Goal: Use online tool/utility: Utilize a website feature to perform a specific function

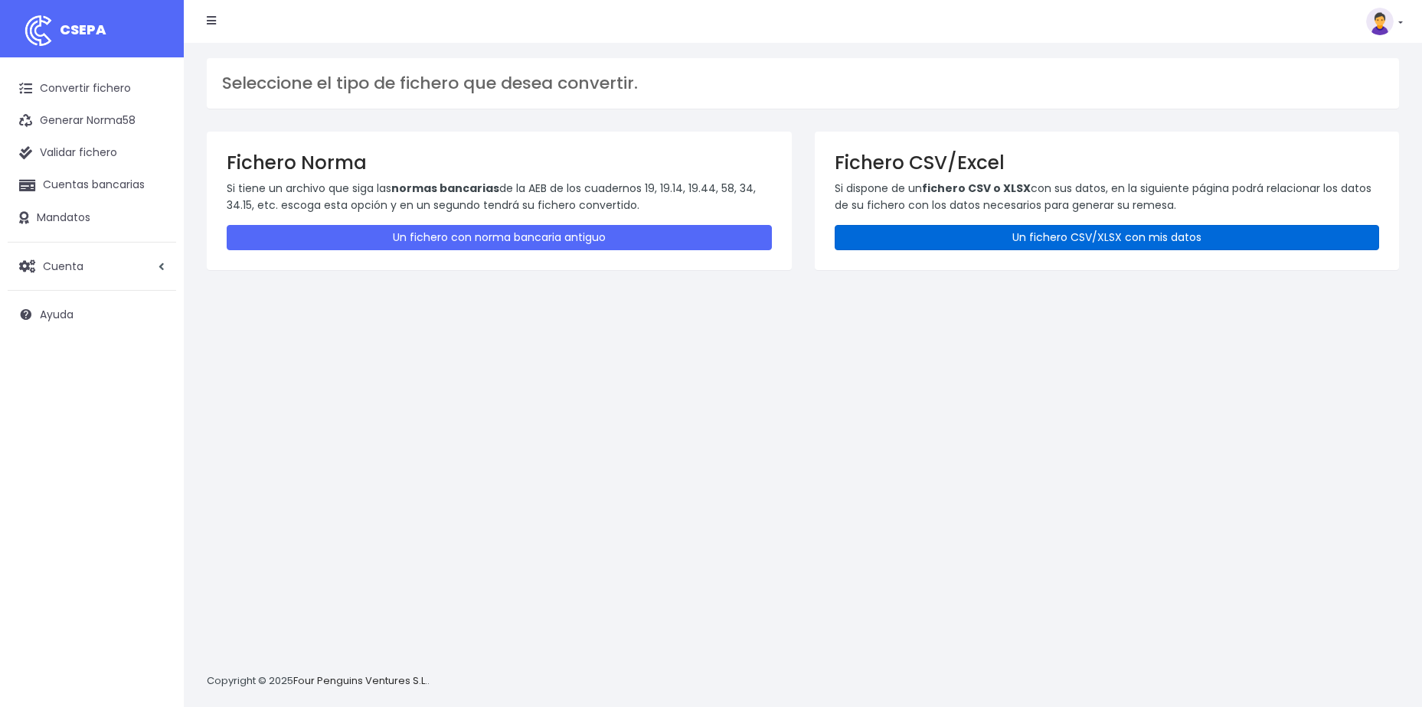
click at [1099, 230] on link "Un fichero CSV/XLSX con mis datos" at bounding box center [1106, 237] width 545 height 25
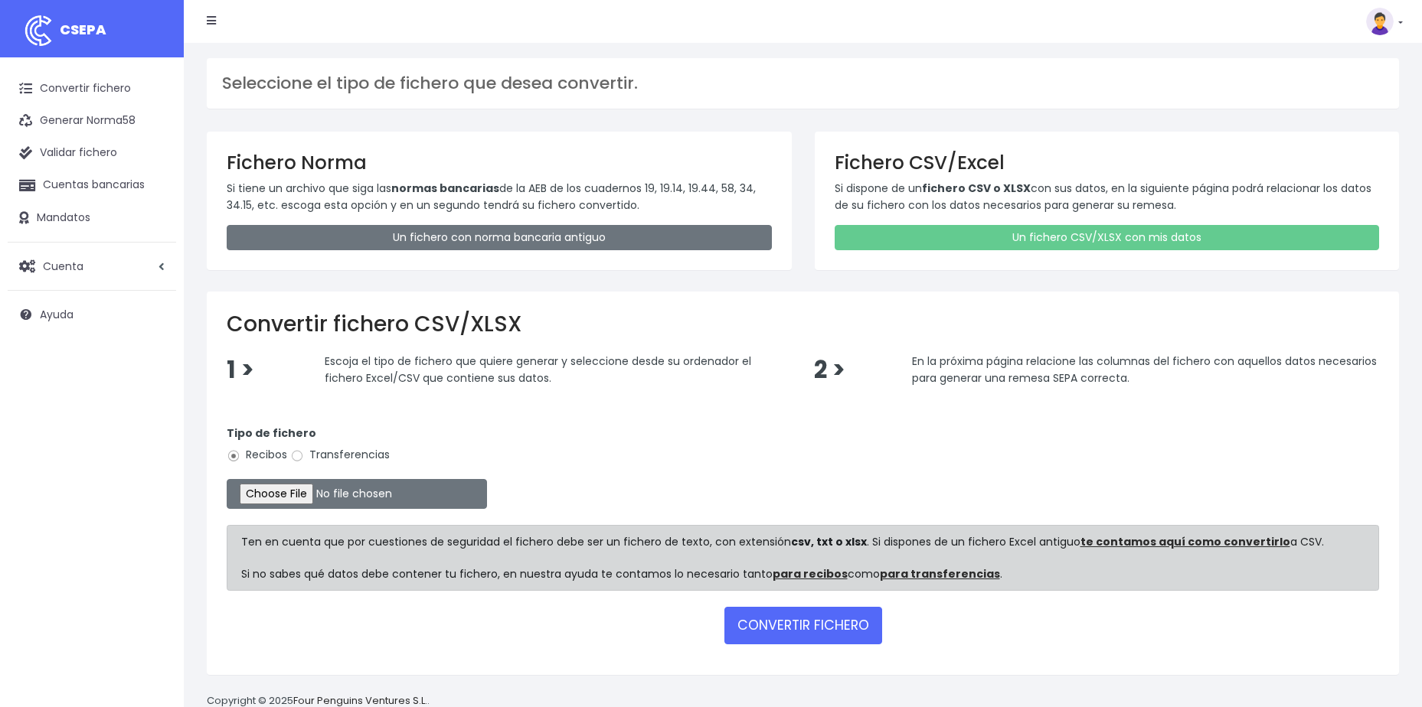
click at [306, 457] on label "Transferencias" at bounding box center [340, 455] width 100 height 16
click at [304, 457] on input "Transferencias" at bounding box center [297, 456] width 14 height 14
radio input "true"
click at [293, 489] on input "file" at bounding box center [357, 494] width 260 height 30
type input "C:\fakepath\DEVOLUCIONES SOC 0540 IMPORTE 20814,67 EUR.csv"
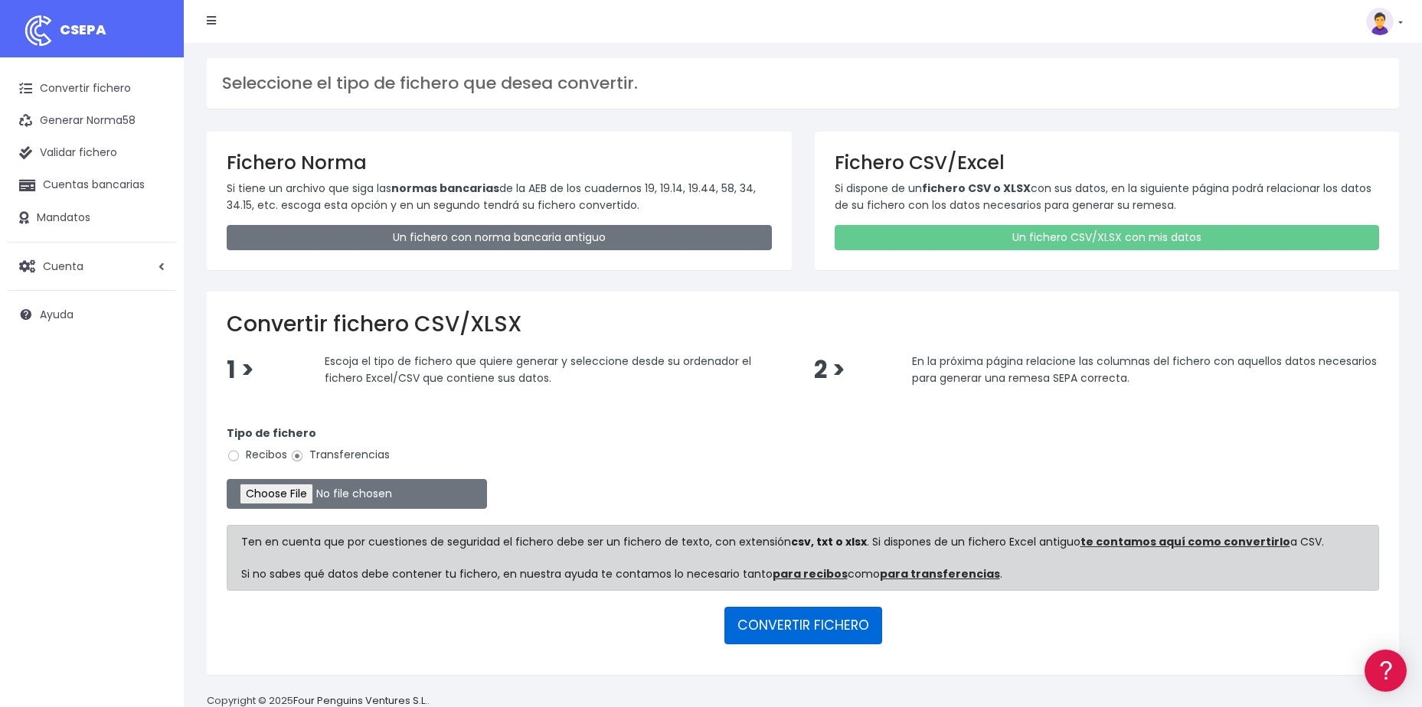
click at [835, 635] on button "CONVERTIR FICHERO" at bounding box center [803, 625] width 158 height 37
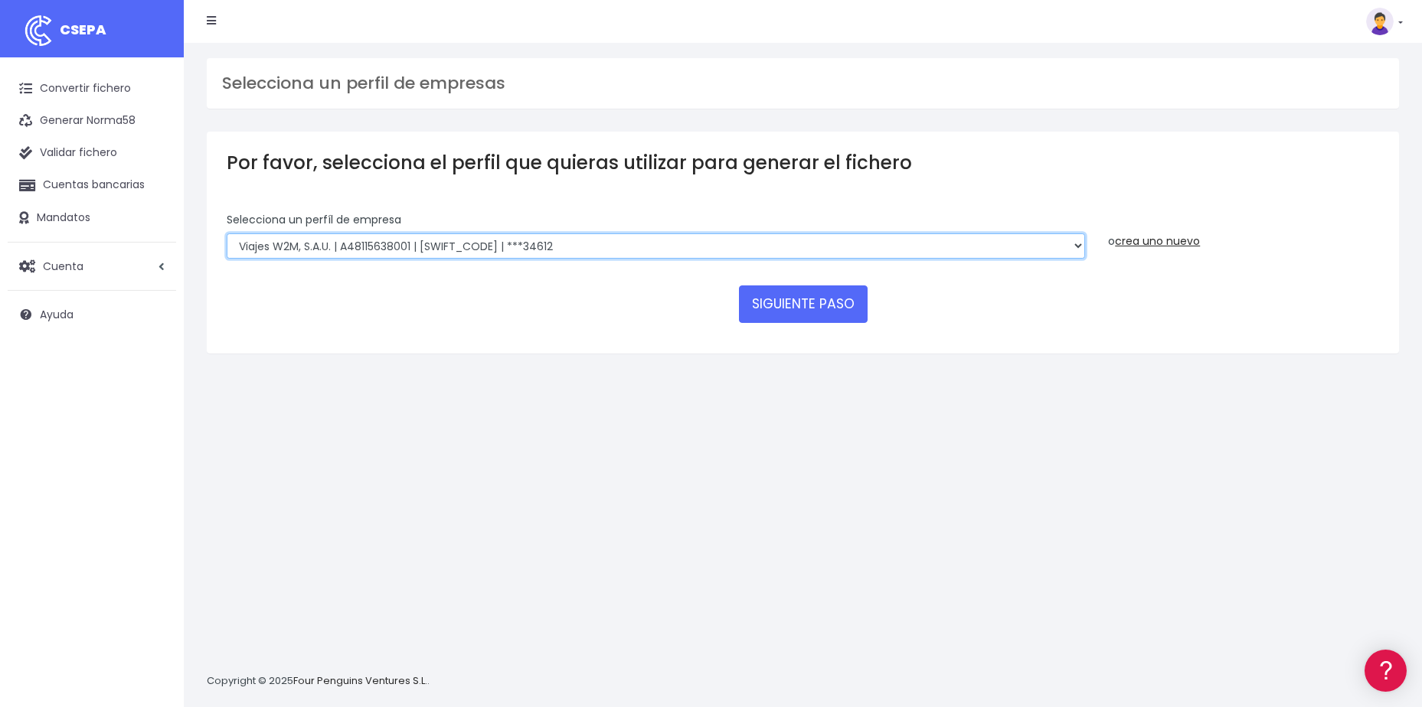
click at [1073, 251] on select "World 2 Meet SLU | B62880992001 | BSABESBBXXX | ***97721 WORLD2MEET,S.L.U | B62…" at bounding box center [656, 247] width 858 height 26
select select "1301"
click at [227, 234] on select "World 2 Meet SLU | B62880992001 | BSABESBBXXX | ***97721 WORLD2MEET,S.L.U | B62…" at bounding box center [656, 247] width 858 height 26
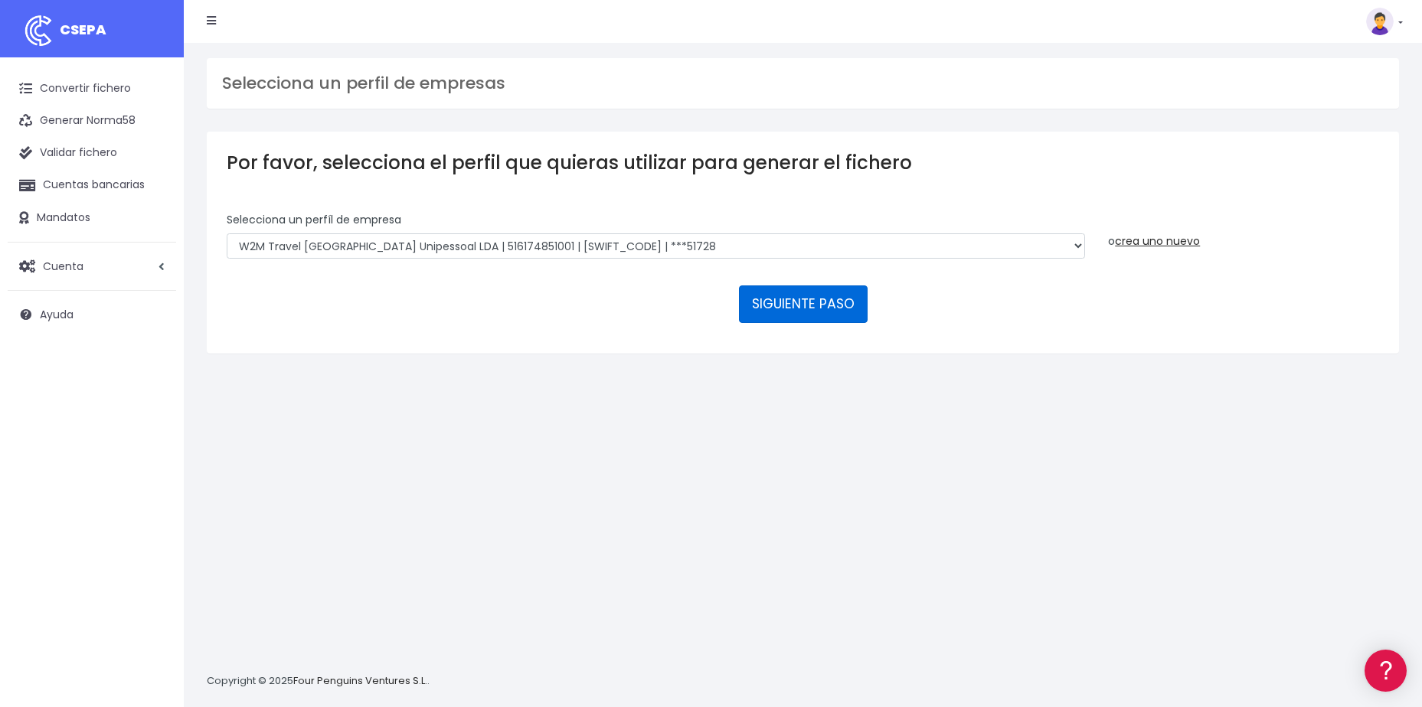
click at [760, 302] on button "SIGUIENTE PASO" at bounding box center [803, 304] width 129 height 37
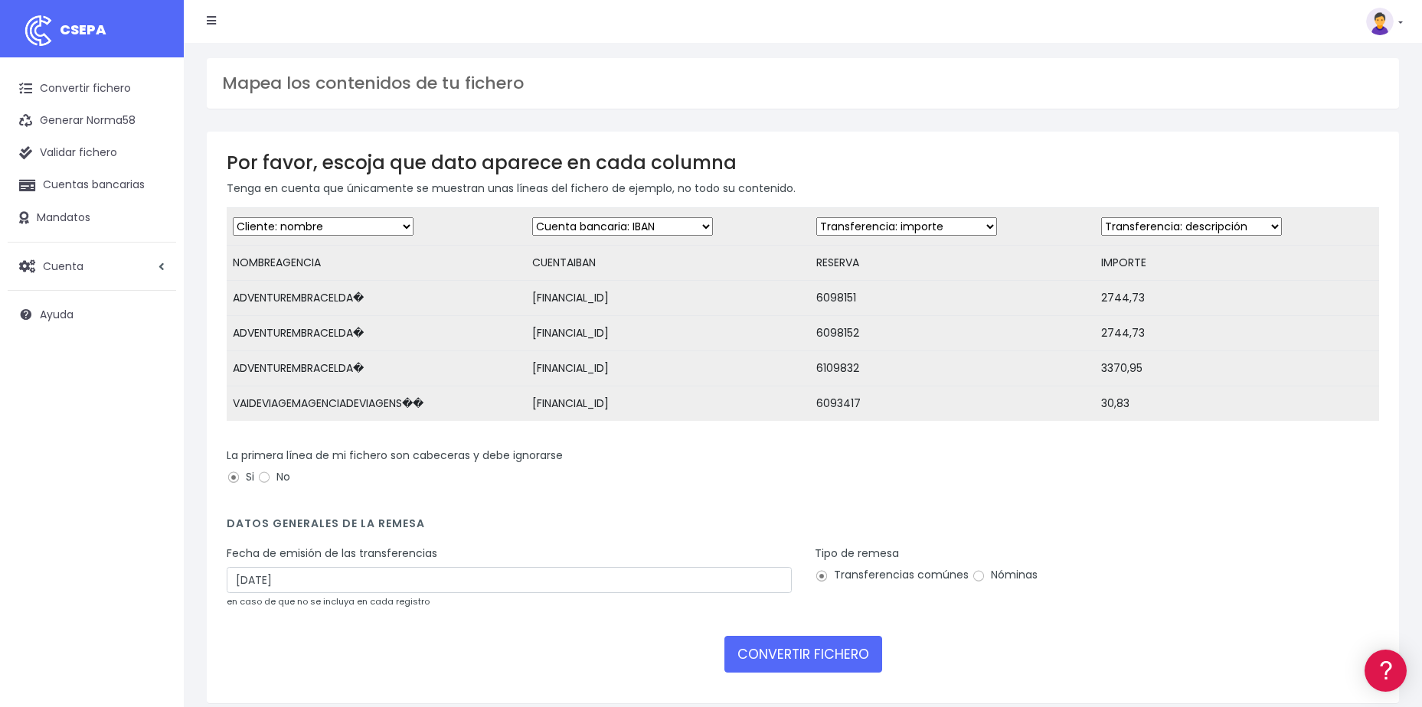
click at [896, 236] on select "Desechar campo Cliente: nombre Cliente: DNI Cliente: Email Cliente: referencia …" at bounding box center [906, 226] width 181 height 18
select select "description"
click at [816, 217] on select "Desechar campo Cliente: nombre Cliente: DNI Cliente: Email Cliente: referencia …" at bounding box center [906, 226] width 181 height 18
click at [1163, 234] on select "Desechar campo Cliente: nombre Cliente: DNI Cliente: Email Cliente: referencia …" at bounding box center [1191, 226] width 181 height 18
select select "amount"
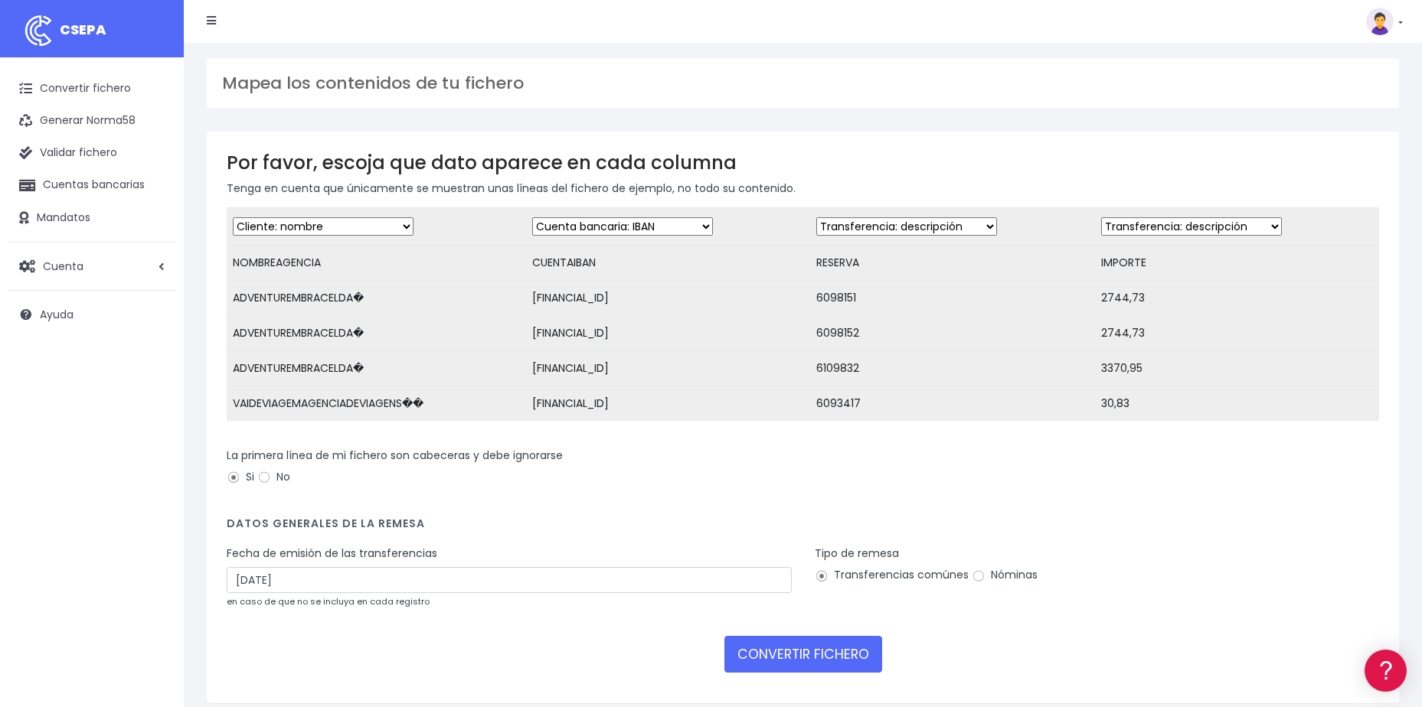
click at [1101, 217] on select "Desechar campo Cliente: nombre Cliente: DNI Cliente: Email Cliente: referencia …" at bounding box center [1191, 226] width 181 height 18
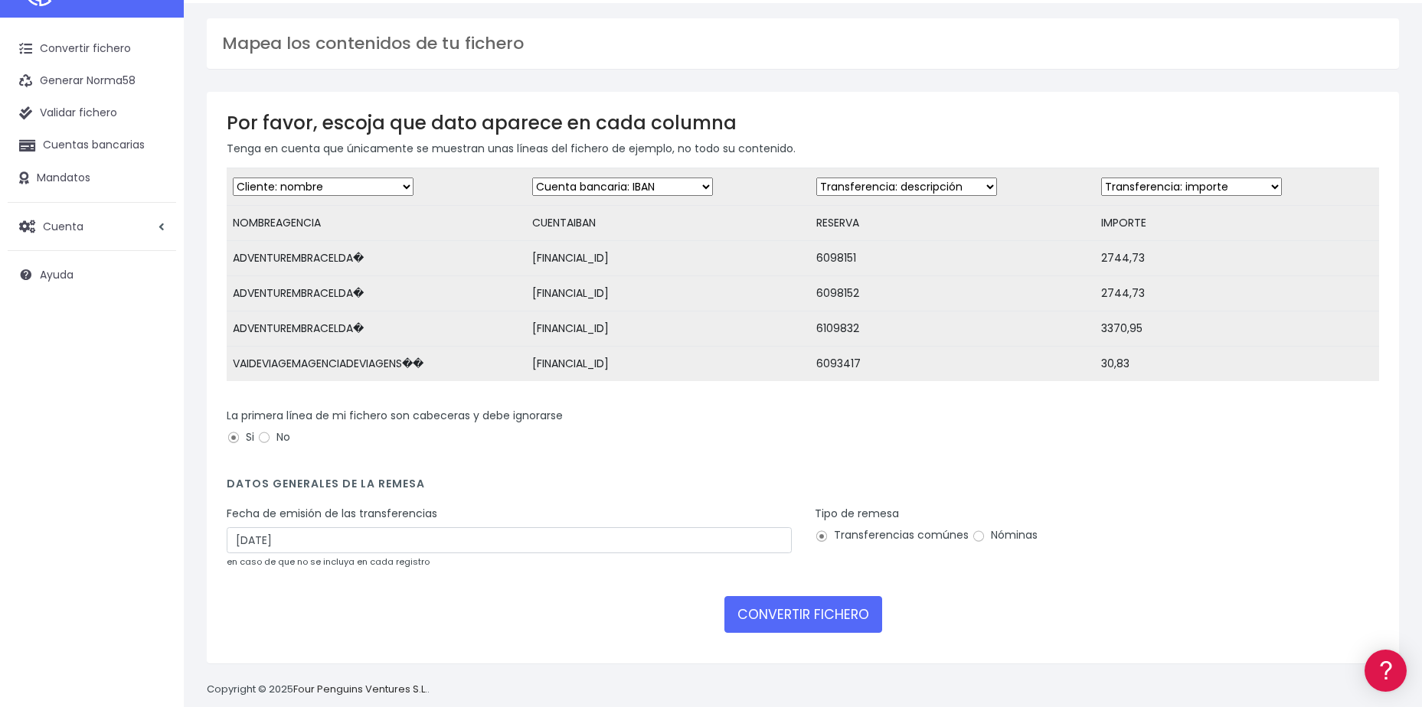
scroll to position [74, 0]
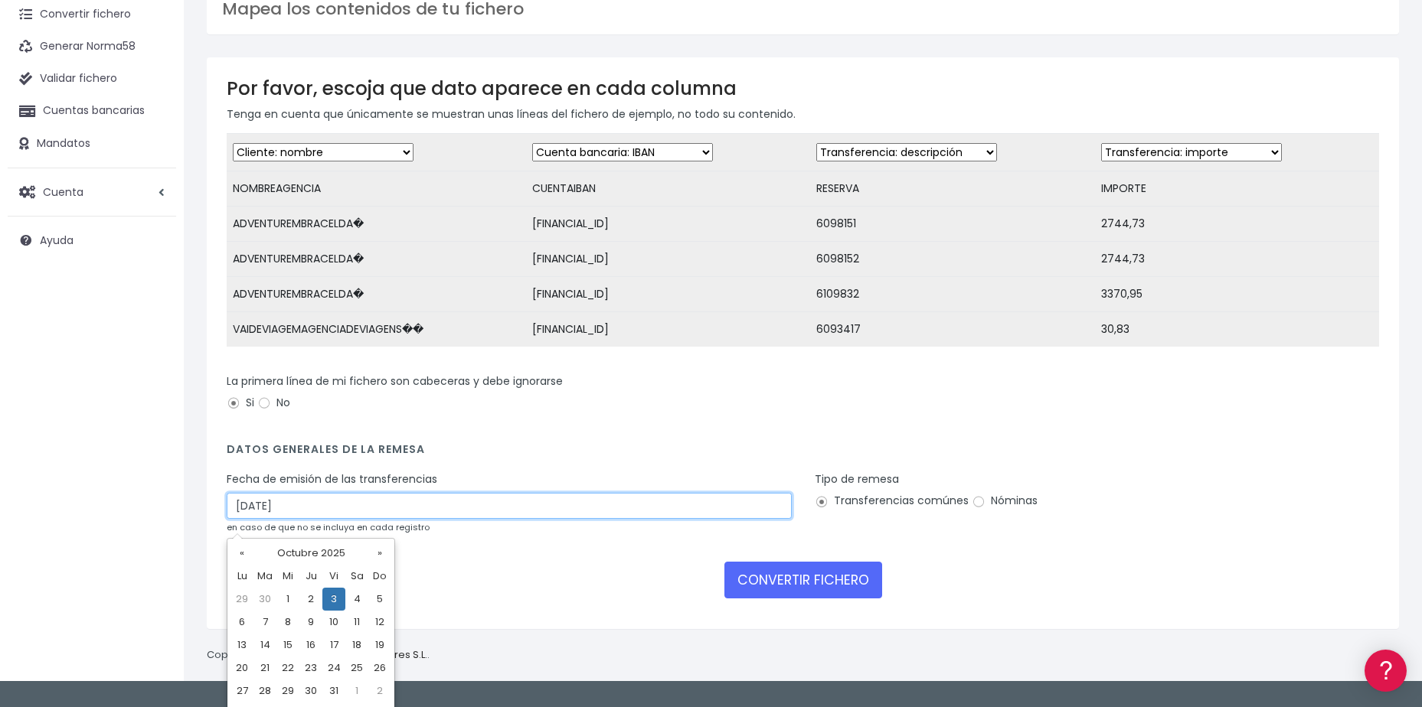
click at [500, 512] on input "[DATE]" at bounding box center [509, 506] width 565 height 26
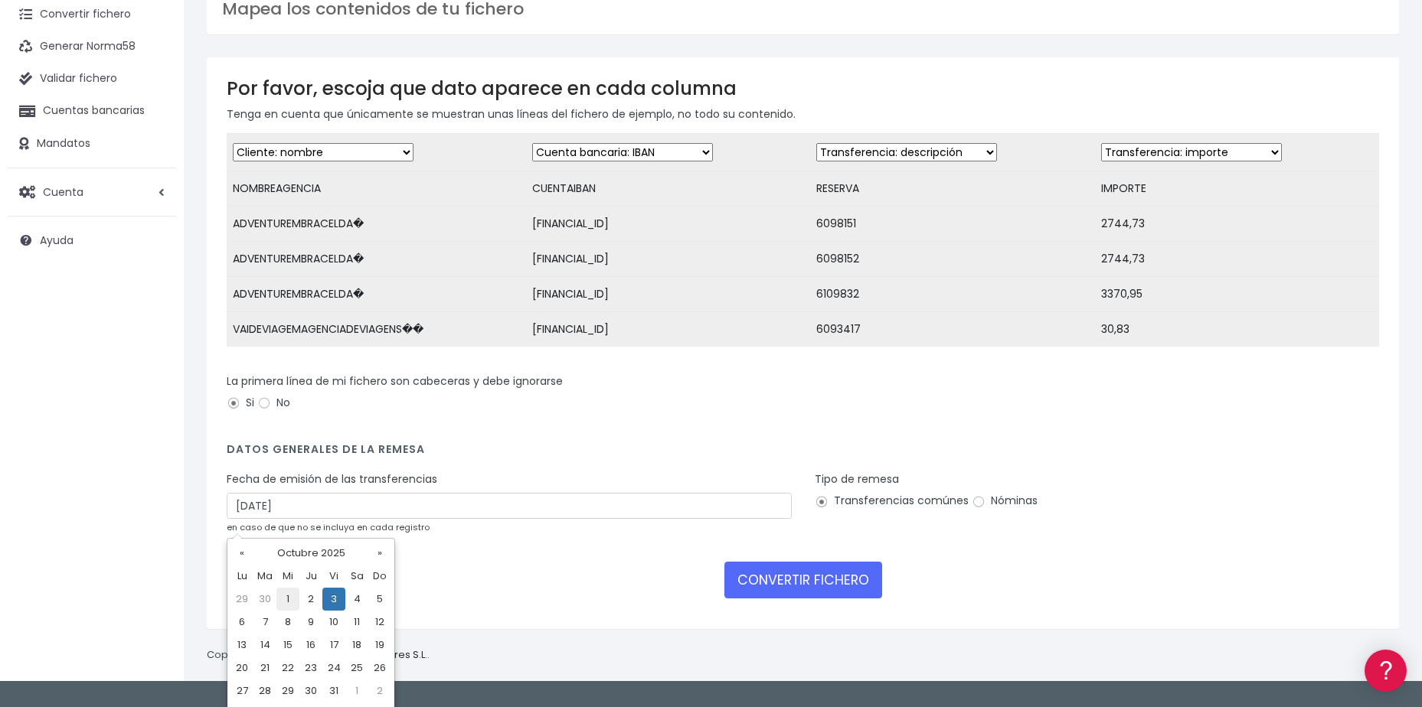
click at [294, 595] on td "1" at bounding box center [287, 599] width 23 height 23
type input "[DATE]"
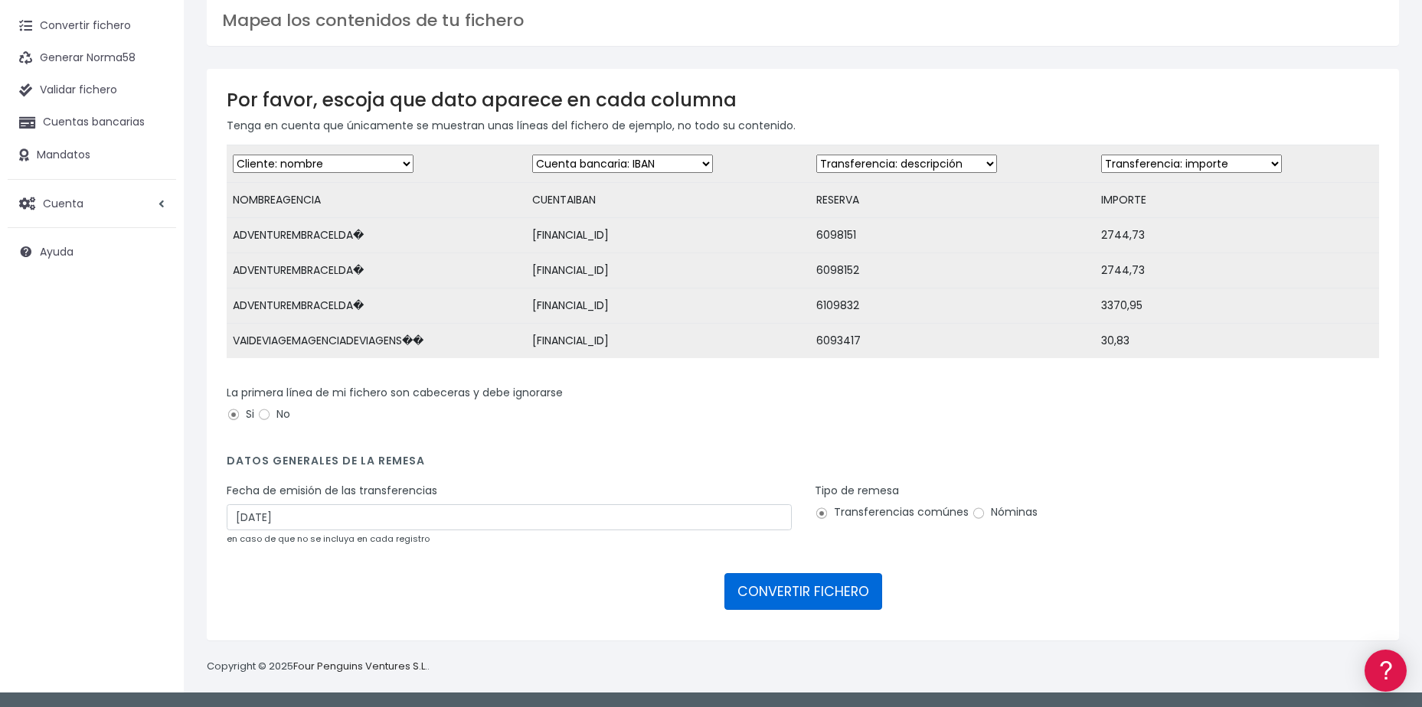
click at [802, 592] on button "CONVERTIR FICHERO" at bounding box center [803, 591] width 158 height 37
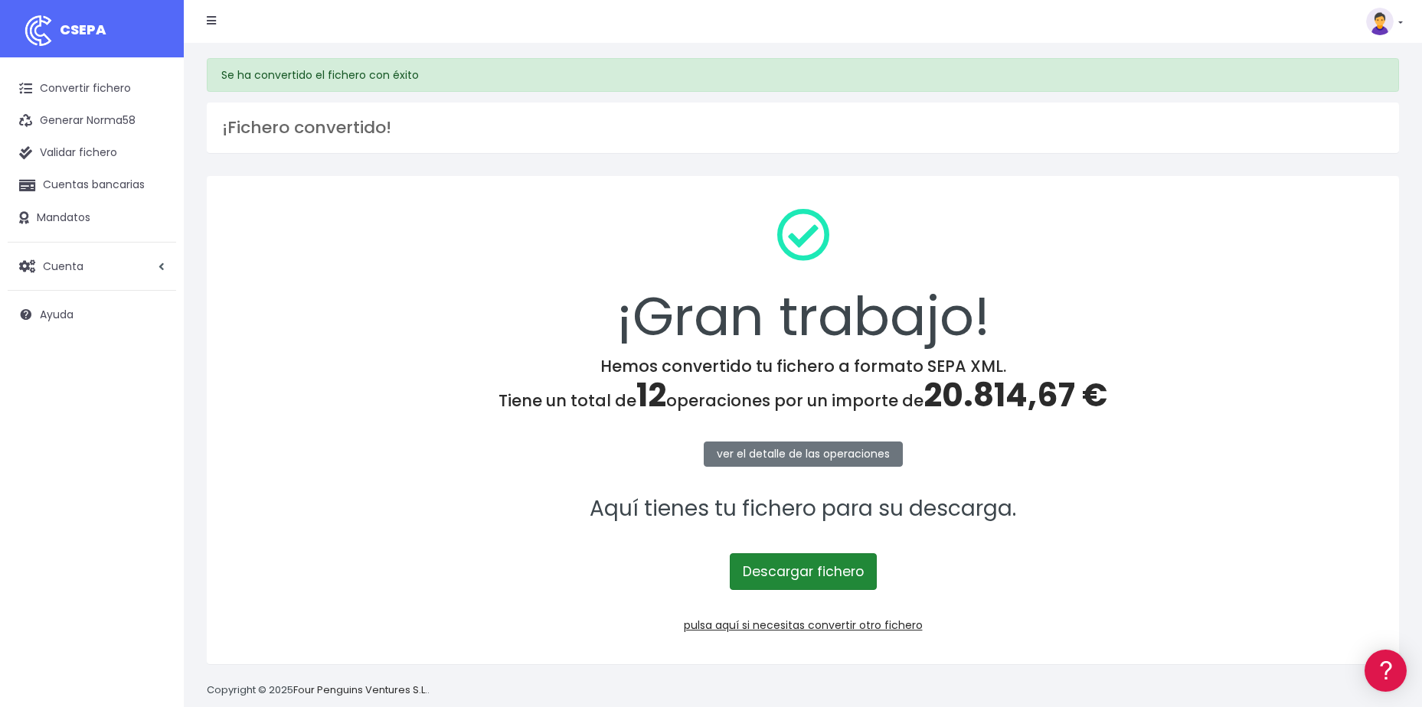
click at [809, 584] on link "Descargar fichero" at bounding box center [803, 572] width 147 height 37
click at [113, 94] on link "Convertir fichero" at bounding box center [92, 89] width 168 height 32
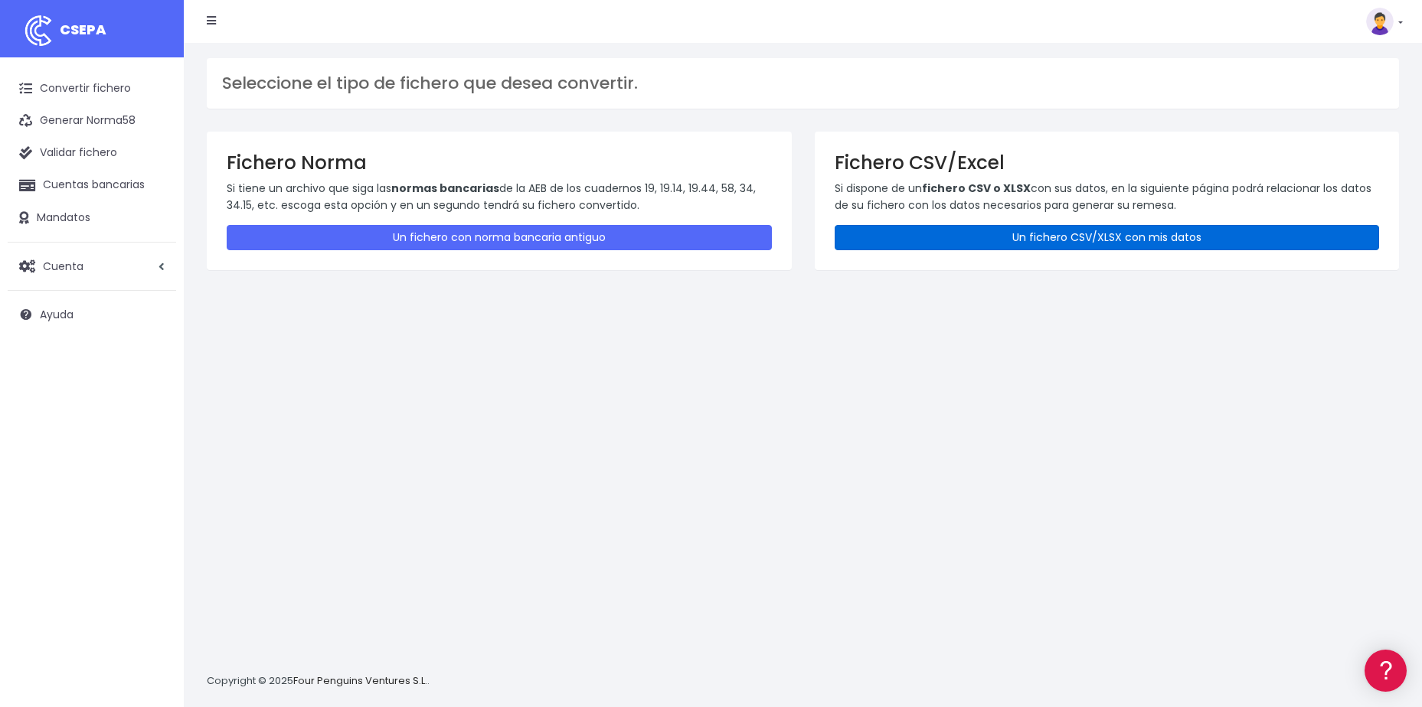
click at [1242, 242] on link "Un fichero CSV/XLSX con mis datos" at bounding box center [1106, 237] width 545 height 25
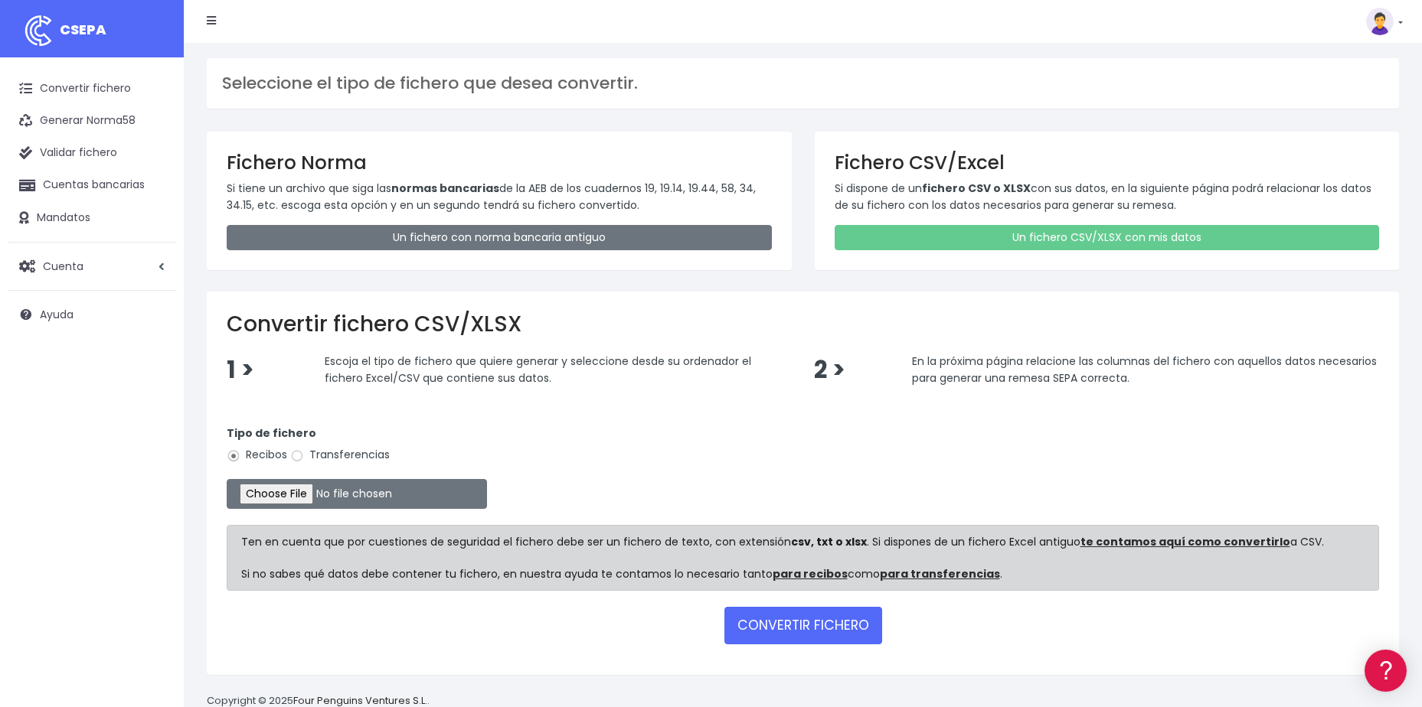
click at [304, 457] on input "Transferencias" at bounding box center [297, 456] width 14 height 14
radio input "true"
click at [302, 492] on input "file" at bounding box center [357, 494] width 260 height 30
type input "C:\fakepath\DEVOLUCIONES SOC 0552 IMPORTE 505 EUR.csv"
click at [834, 626] on button "CONVERTIR FICHERO" at bounding box center [803, 625] width 158 height 37
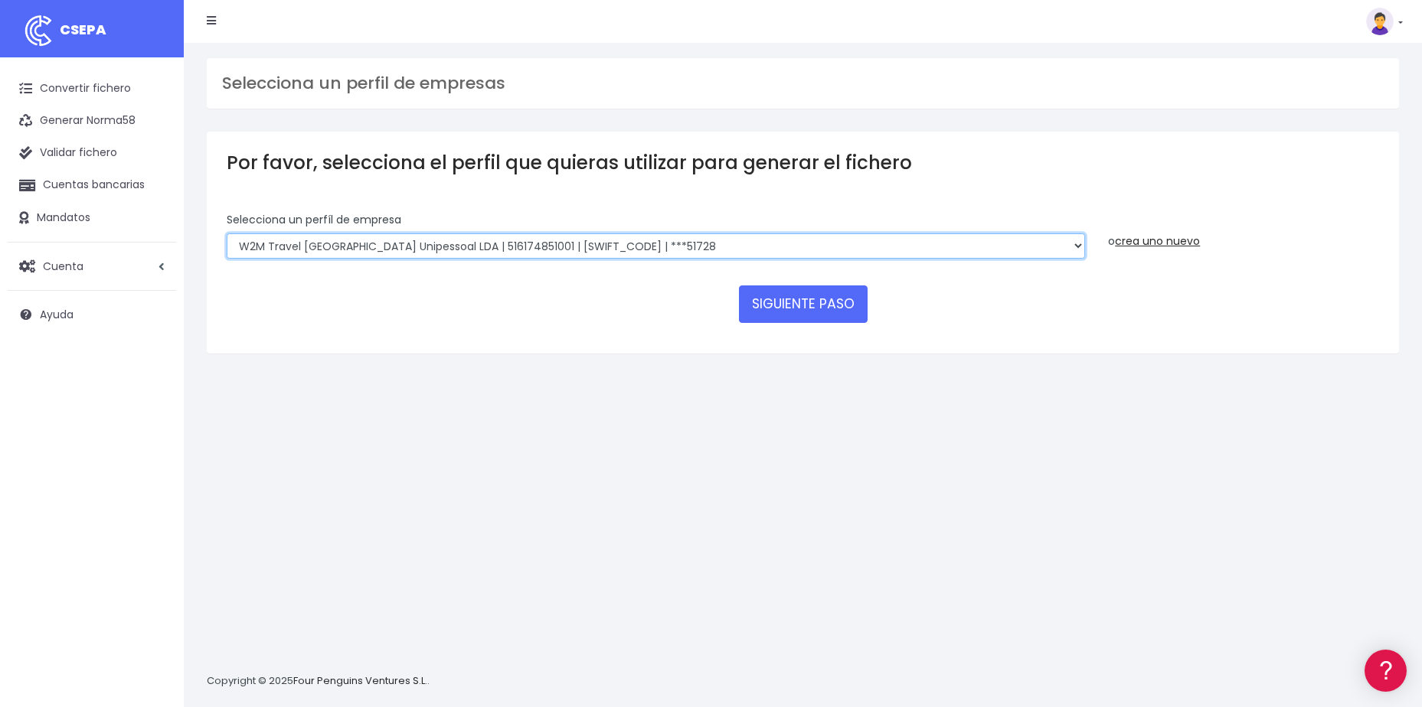
click at [1056, 247] on select "World 2 Meet SLU | B62880992001 | BSABESBBXXX | ***97721 WORLD2MEET,S.L.U | B62…" at bounding box center [656, 247] width 858 height 26
select select "1726"
click at [227, 234] on select "World 2 Meet SLU | B62880992001 | [SWIFT_CODE] | ***97721 WORLD2MEET,S.L.U | B6…" at bounding box center [656, 247] width 858 height 26
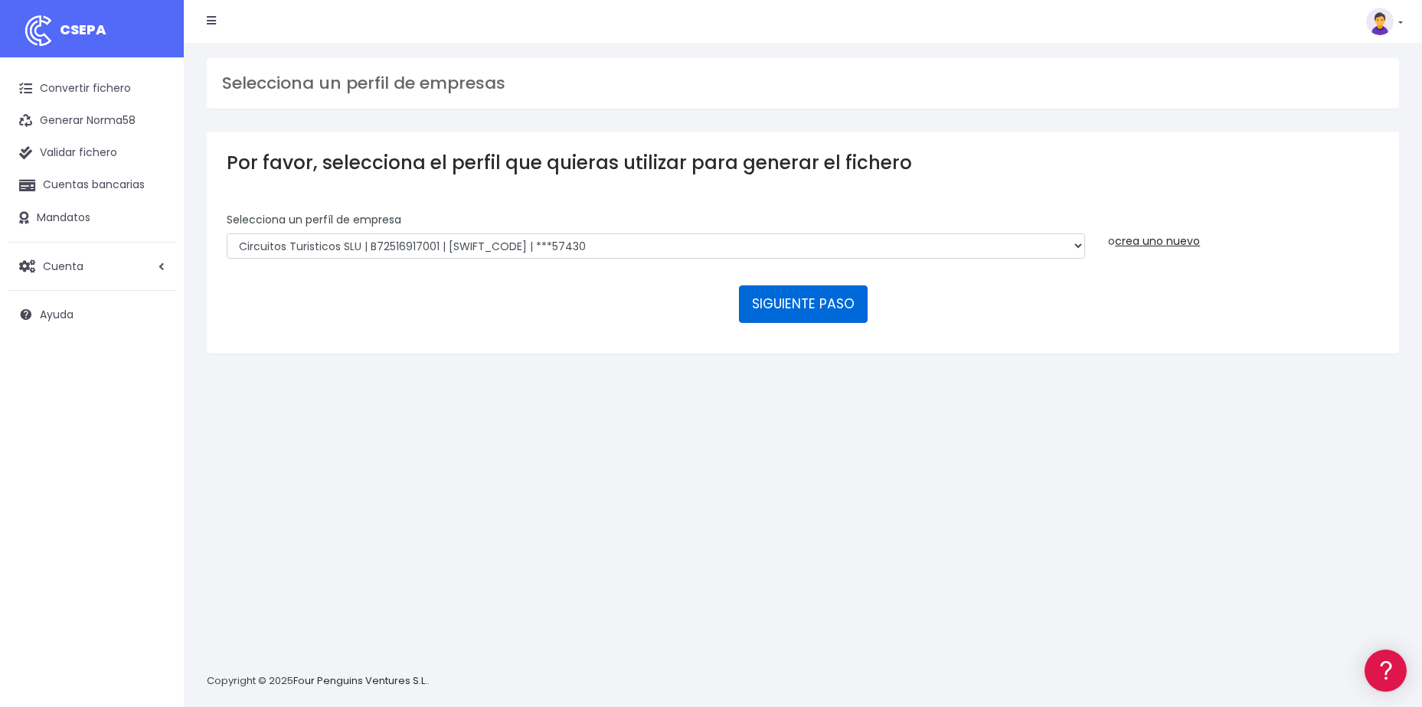
click at [782, 302] on button "SIGUIENTE PASO" at bounding box center [803, 304] width 129 height 37
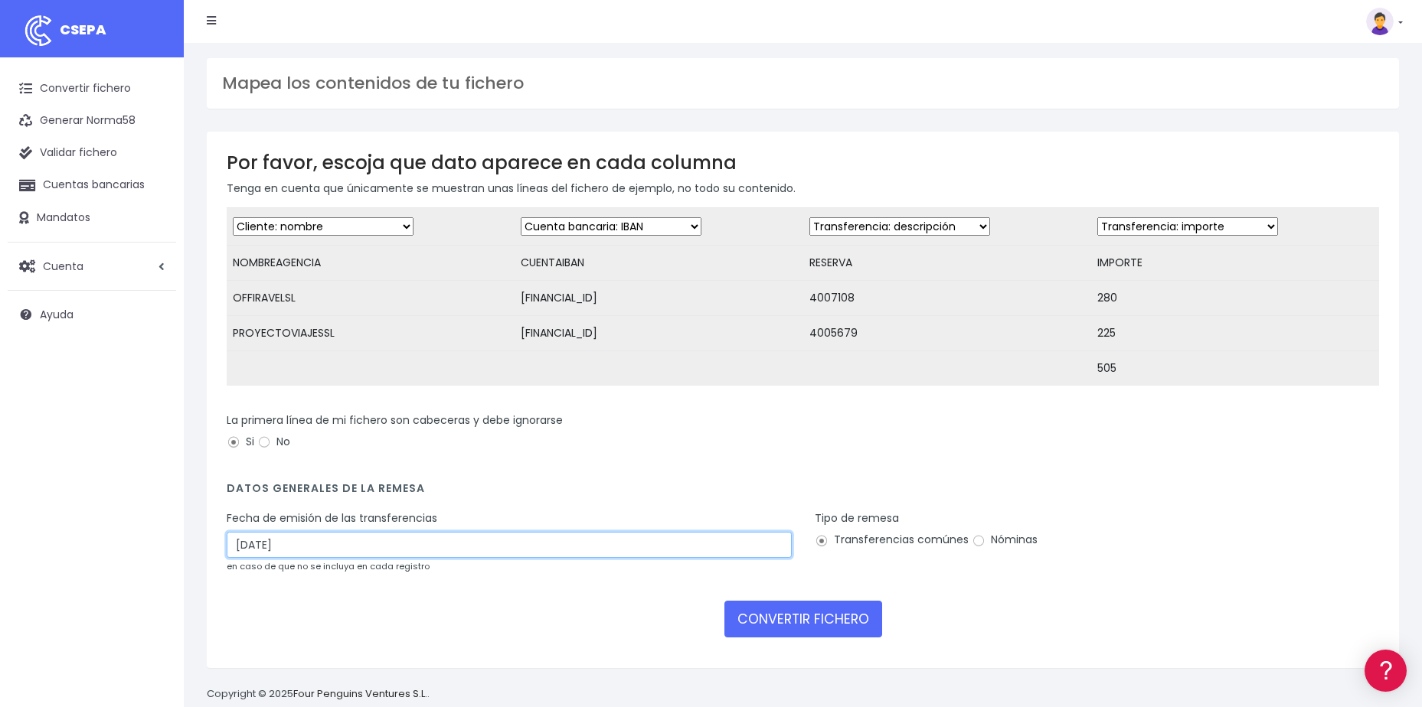
click at [330, 555] on input "03/10/2025" at bounding box center [509, 545] width 565 height 26
click at [293, 636] on td "1" at bounding box center [287, 638] width 23 height 23
type input "01/10/2025"
click at [818, 622] on button "CONVERTIR FICHERO" at bounding box center [803, 619] width 158 height 37
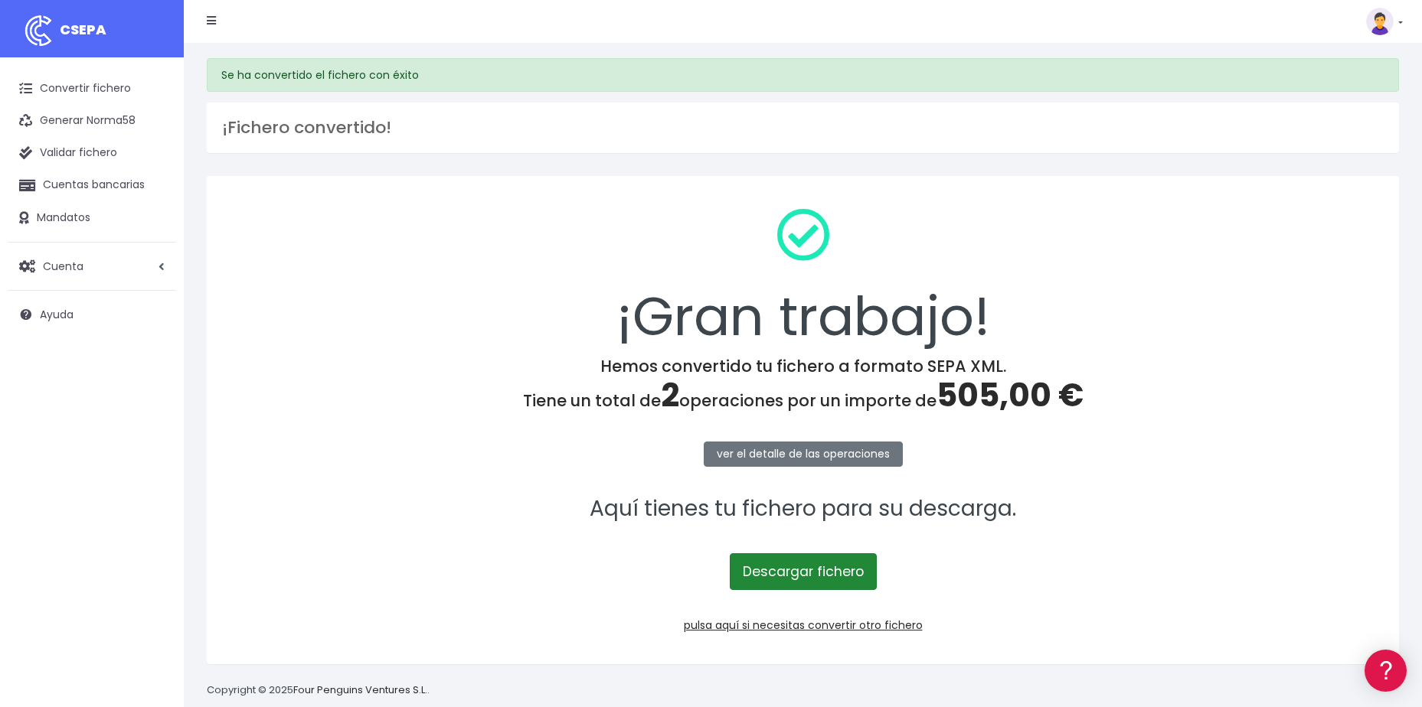
click at [786, 573] on link "Descargar fichero" at bounding box center [803, 572] width 147 height 37
click at [80, 84] on link "Convertir fichero" at bounding box center [92, 89] width 168 height 32
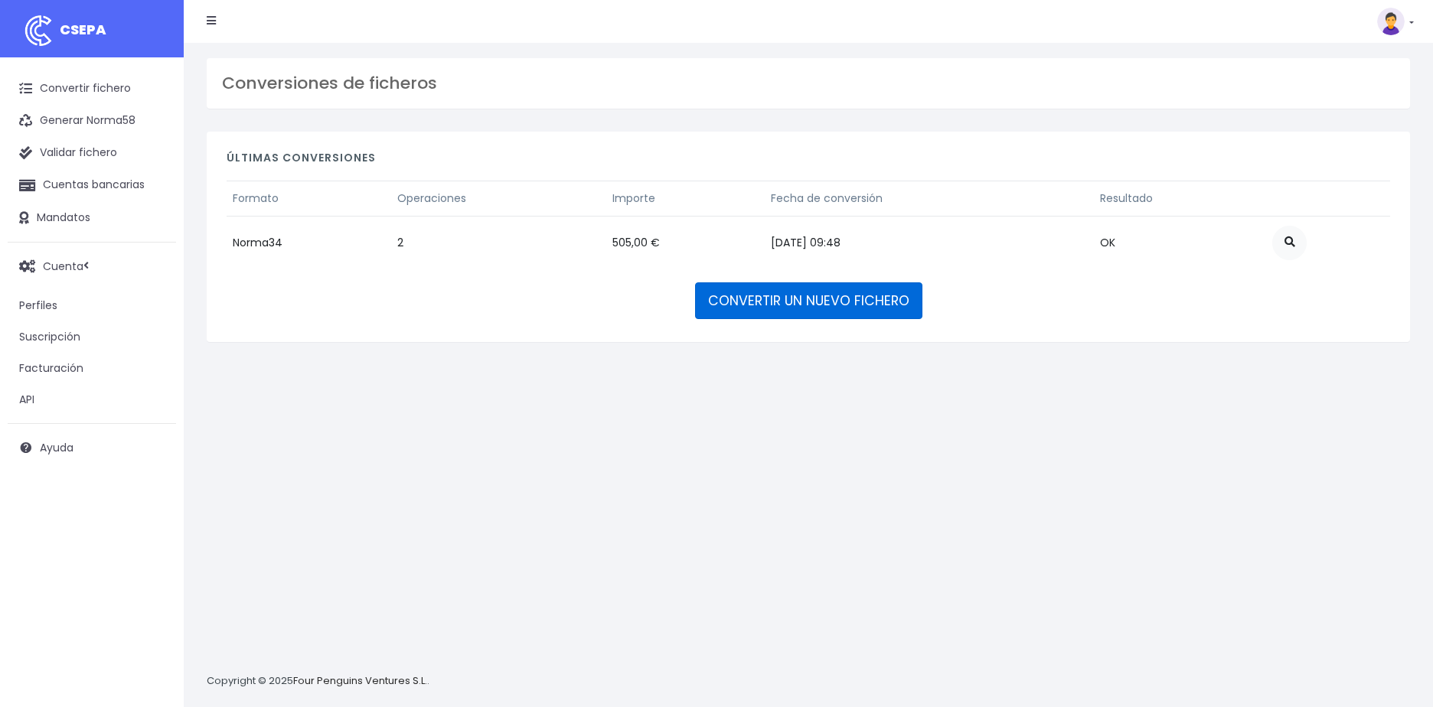
click at [838, 309] on link "CONVERTIR UN NUEVO FICHERO" at bounding box center [808, 300] width 227 height 37
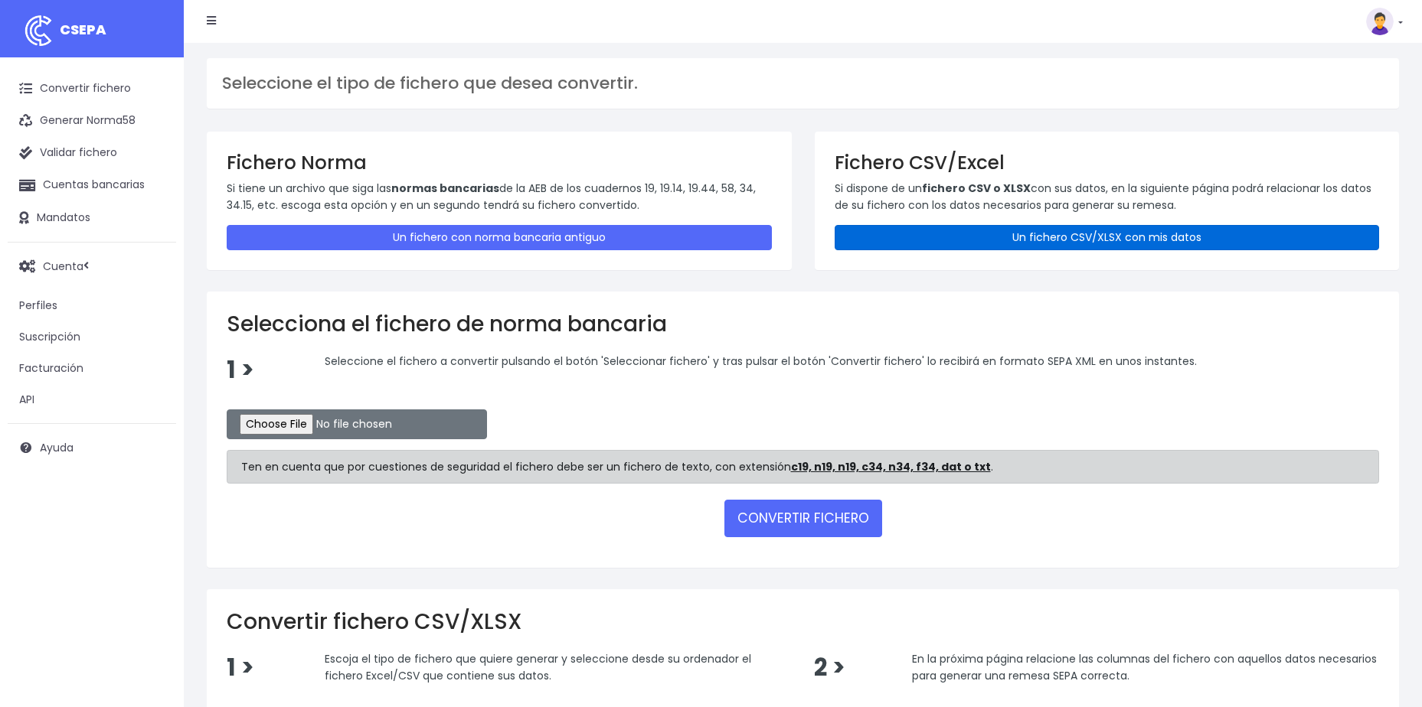
click at [1001, 244] on link "Un fichero CSV/XLSX con mis datos" at bounding box center [1106, 237] width 545 height 25
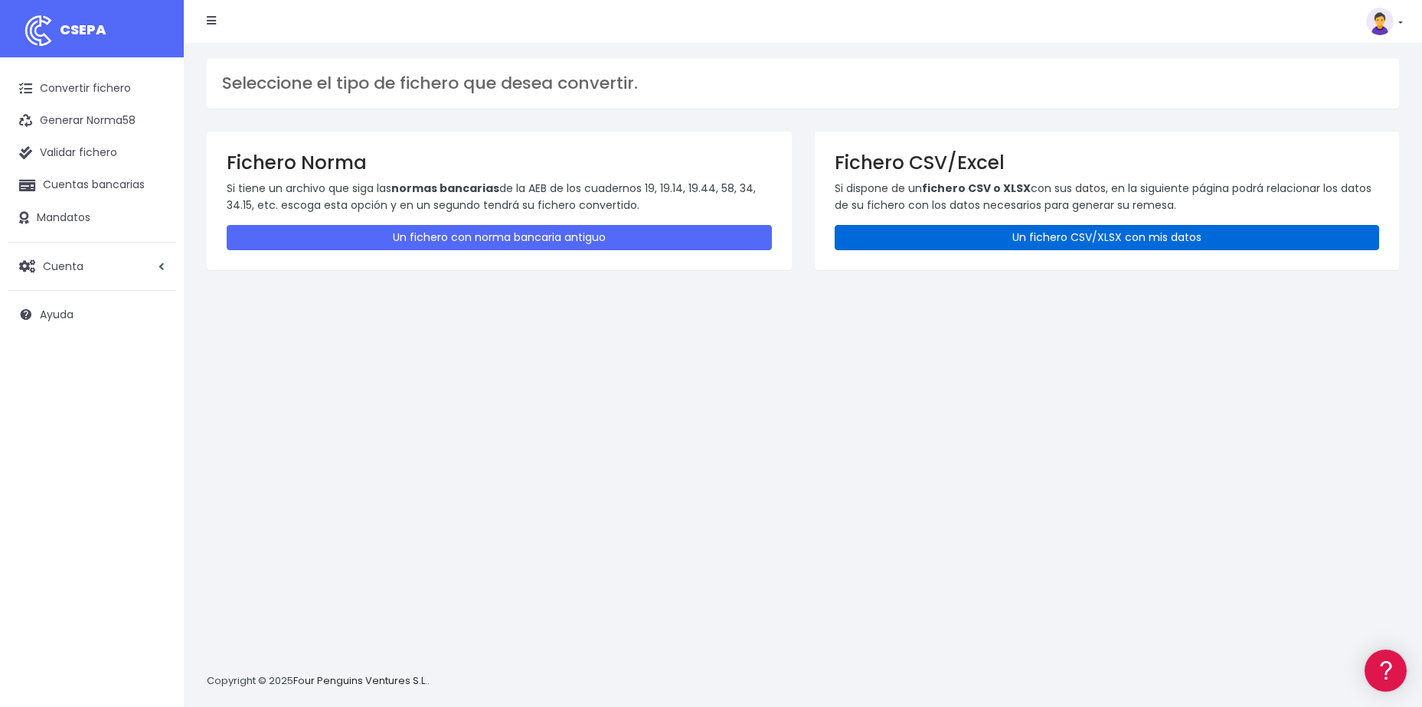
click at [919, 240] on link "Un fichero CSV/XLSX con mis datos" at bounding box center [1106, 237] width 545 height 25
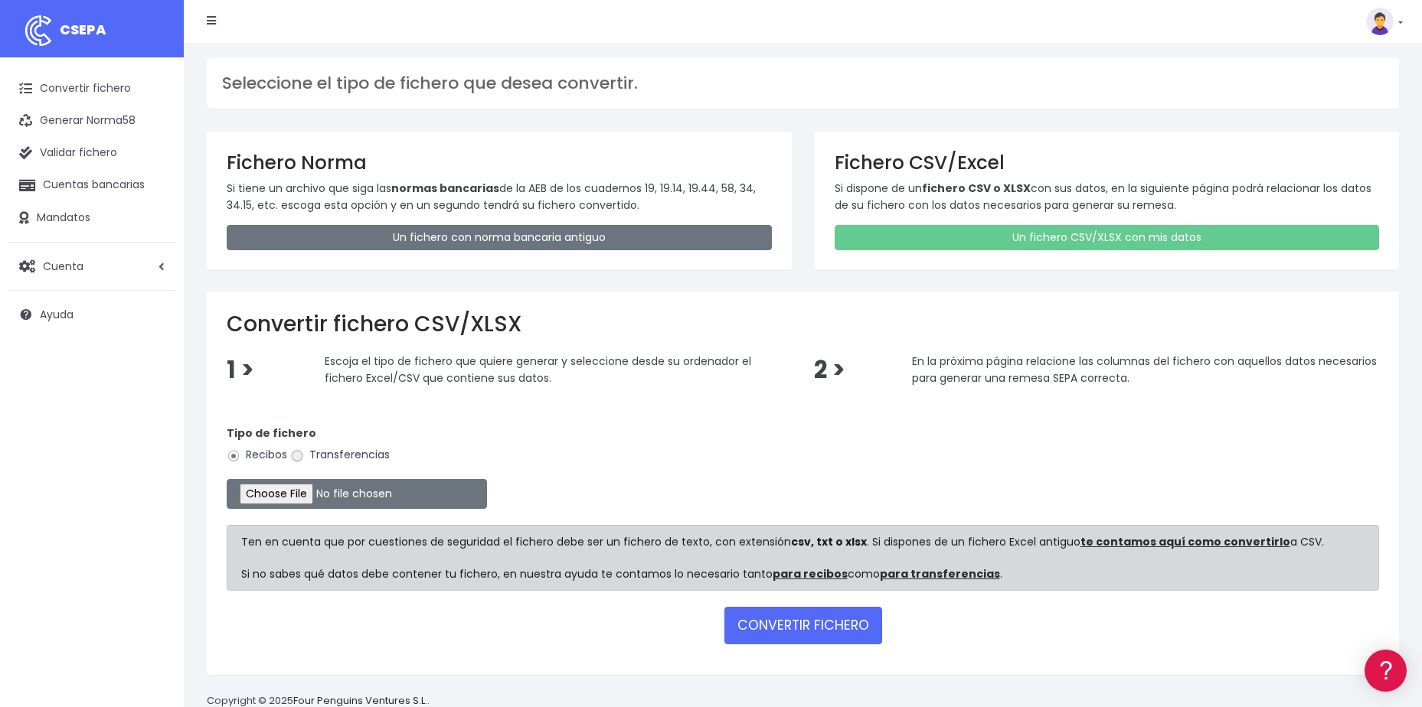
click at [299, 452] on input "Transferencias" at bounding box center [297, 456] width 14 height 14
radio input "true"
click at [291, 494] on input "file" at bounding box center [357, 494] width 260 height 30
type input "C:\fakepath\DEVOLUCION [GEOGRAPHIC_DATA] SOC 0538 IMPORTE 5940 EUR.csv"
click at [808, 633] on button "CONVERTIR FICHERO" at bounding box center [803, 625] width 158 height 37
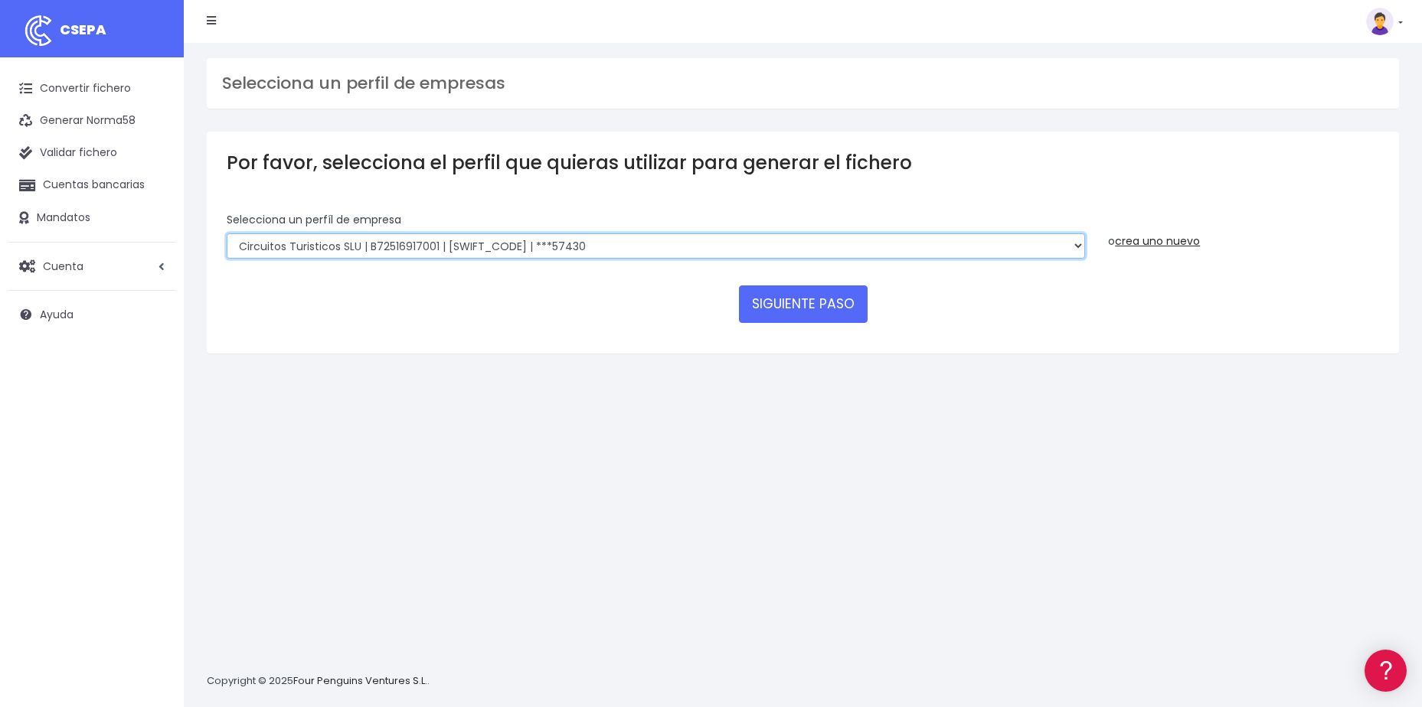
click at [757, 234] on select "World 2 Meet SLU | B62880992001 | [SWIFT_CODE] | ***97721 WORLD2MEET,S.L.U | B6…" at bounding box center [656, 247] width 858 height 26
select select "2123"
click at [227, 234] on select "World 2 Meet SLU | B62880992001 | [SWIFT_CODE] | ***97721 WORLD2MEET,S.L.U | B6…" at bounding box center [656, 247] width 858 height 26
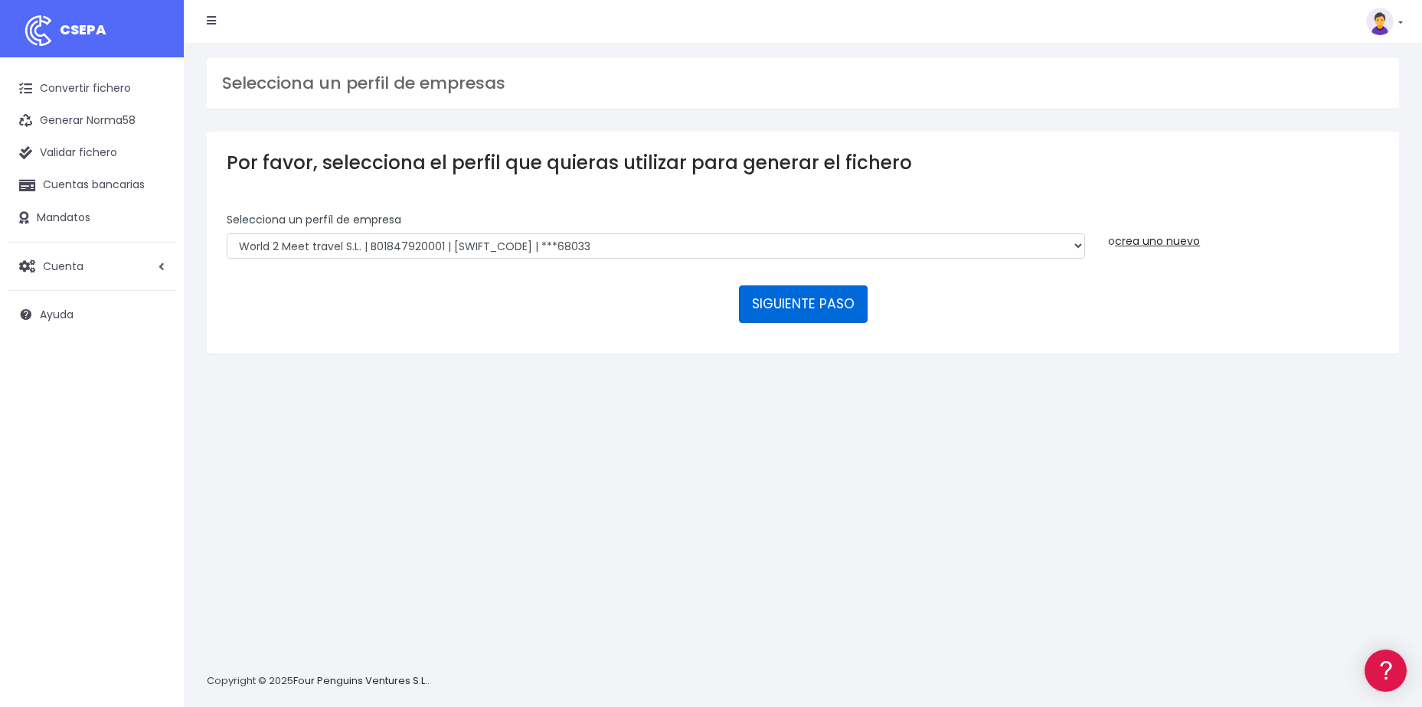
click at [785, 302] on button "SIGUIENTE PASO" at bounding box center [803, 304] width 129 height 37
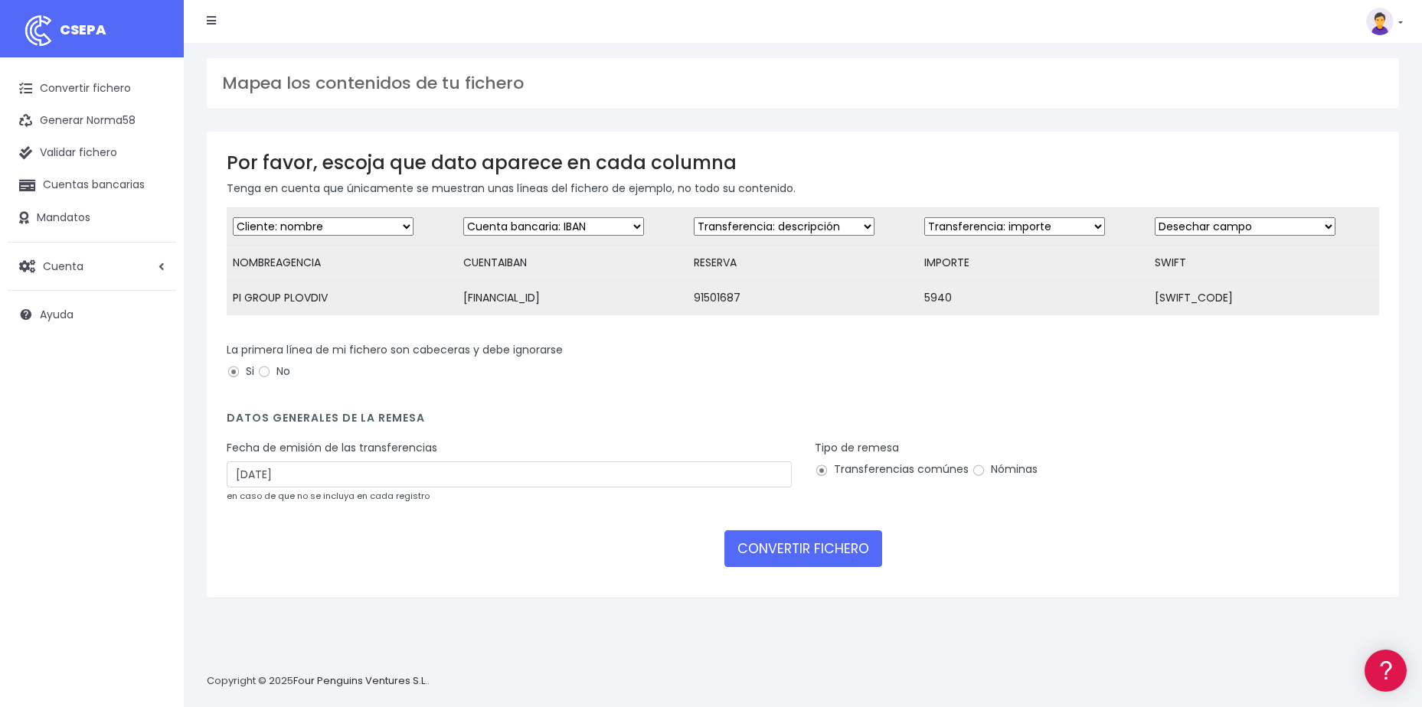
click at [1290, 227] on select "Desechar campo Cliente: nombre Cliente: DNI Cliente: Email Cliente: referencia …" at bounding box center [1244, 226] width 181 height 18
click at [1154, 217] on select "Desechar campo Cliente: nombre Cliente: DNI Cliente: Email Cliente: referencia …" at bounding box center [1244, 226] width 181 height 18
click at [1210, 220] on select "Desechar campo Cliente: nombre Cliente: DNI Cliente: Email Cliente: referencia …" at bounding box center [1244, 226] width 181 height 18
select select "dismiss"
click at [1154, 217] on select "Desechar campo Cliente: nombre Cliente: DNI Cliente: Email Cliente: referencia …" at bounding box center [1244, 226] width 181 height 18
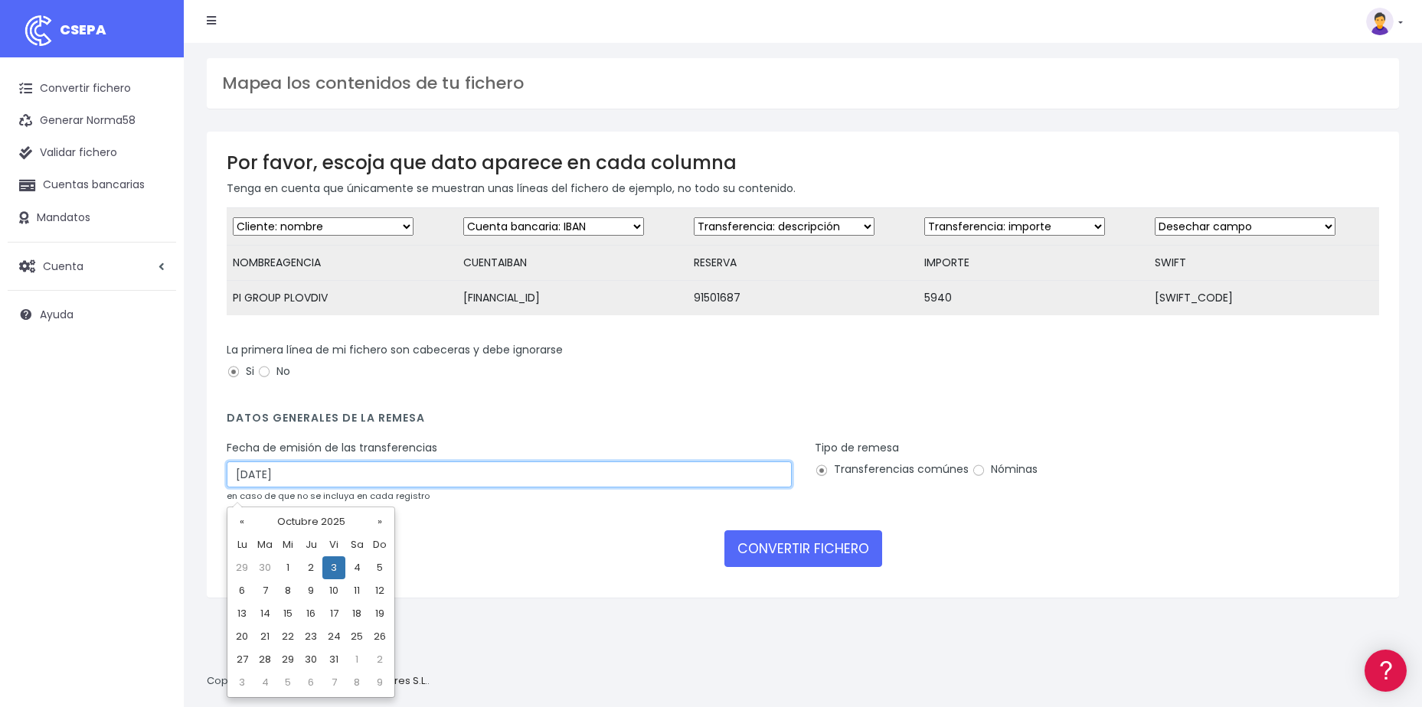
click at [255, 478] on input "[DATE]" at bounding box center [509, 475] width 565 height 26
click at [280, 567] on td "1" at bounding box center [287, 568] width 23 height 23
type input "[DATE]"
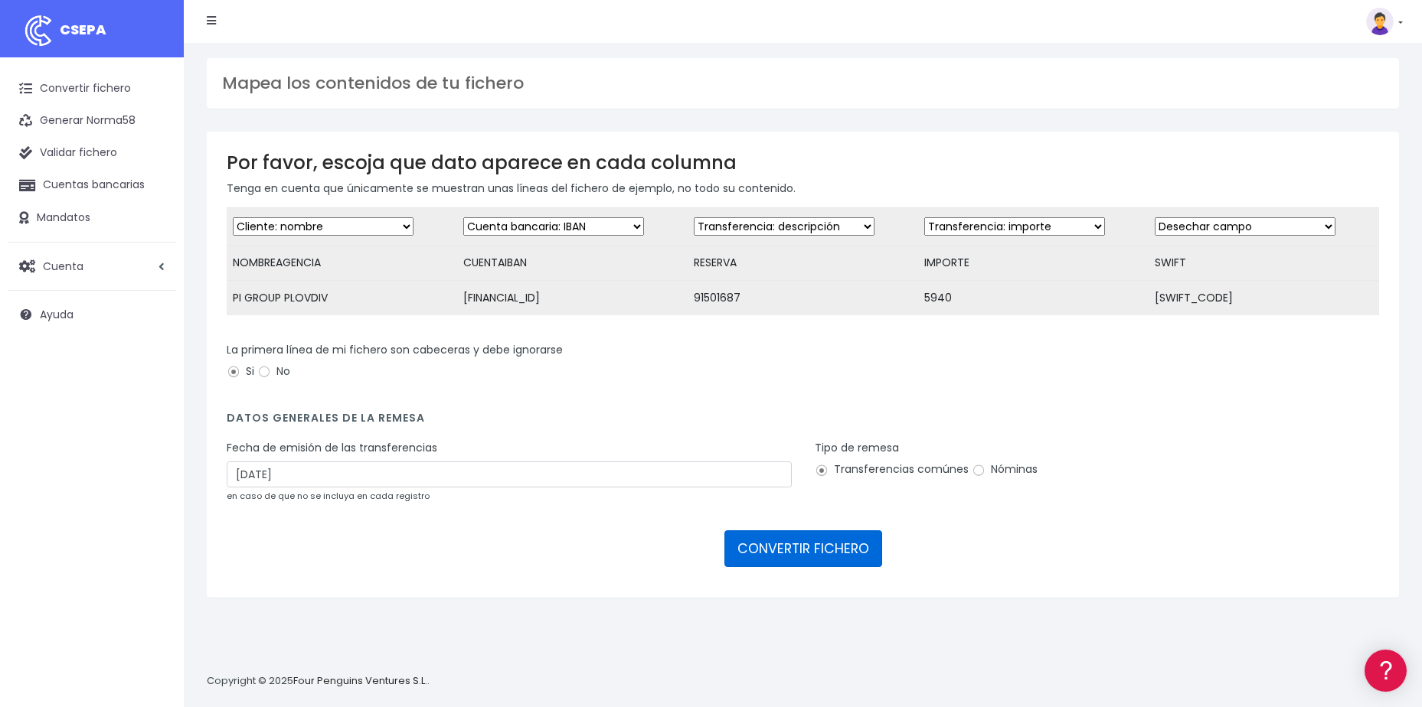
click at [792, 558] on button "CONVERTIR FICHERO" at bounding box center [803, 549] width 158 height 37
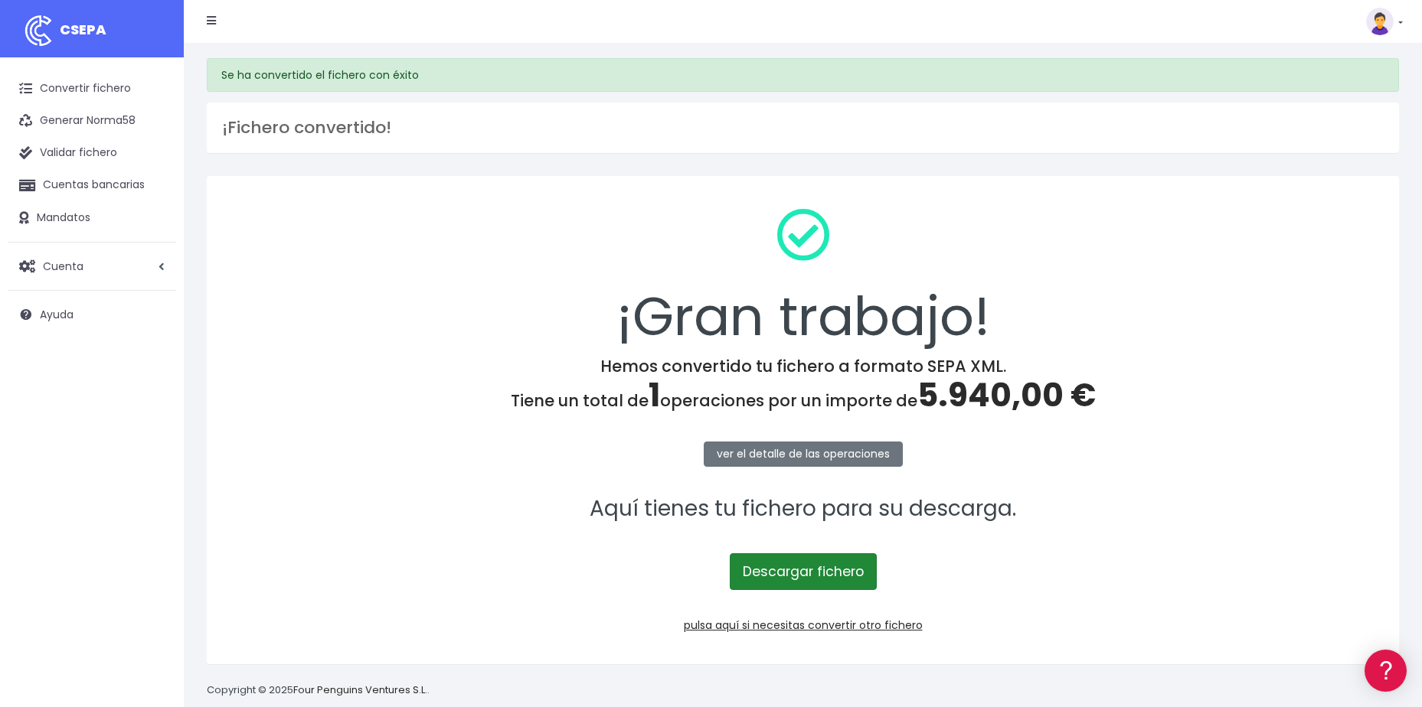
click at [819, 573] on link "Descargar fichero" at bounding box center [803, 572] width 147 height 37
click at [782, 580] on link "Descargar fichero" at bounding box center [803, 572] width 147 height 37
click at [81, 90] on link "Convertir fichero" at bounding box center [92, 89] width 168 height 32
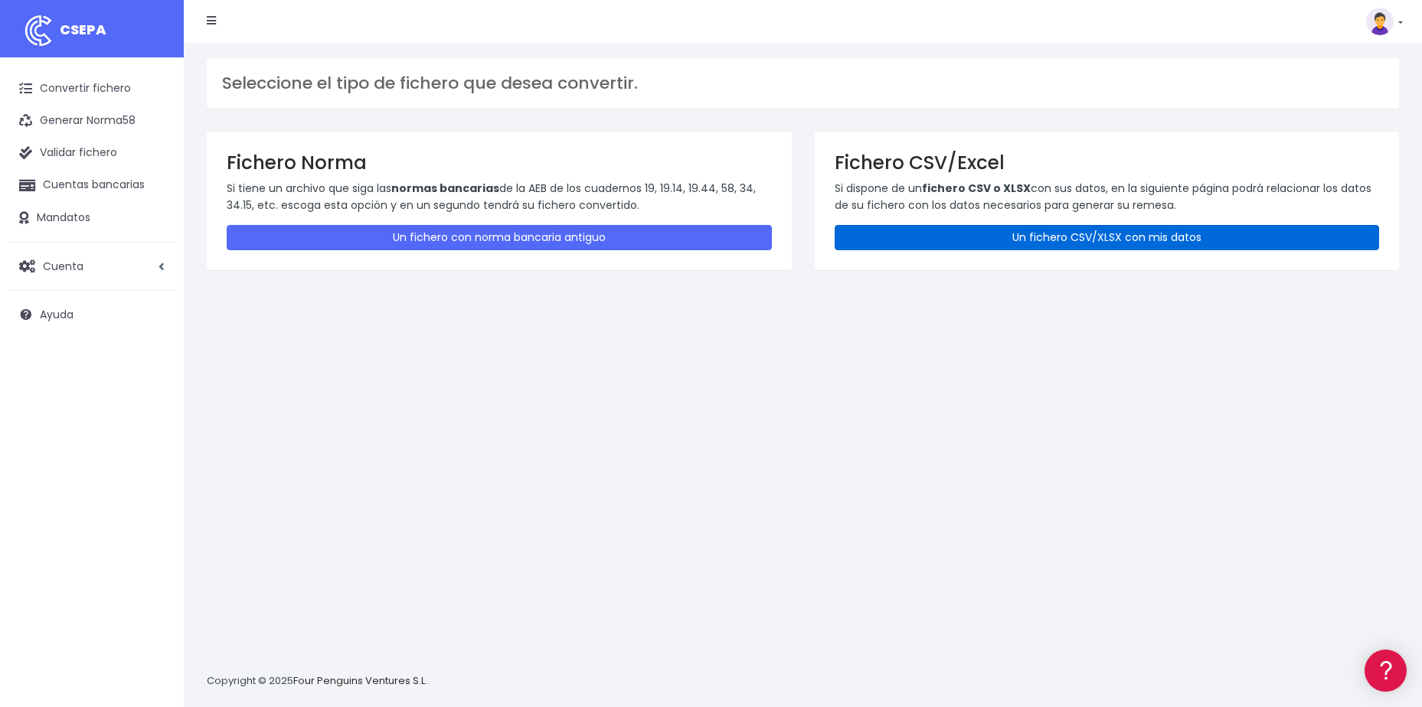
click at [1141, 233] on link "Un fichero CSV/XLSX con mis datos" at bounding box center [1106, 237] width 545 height 25
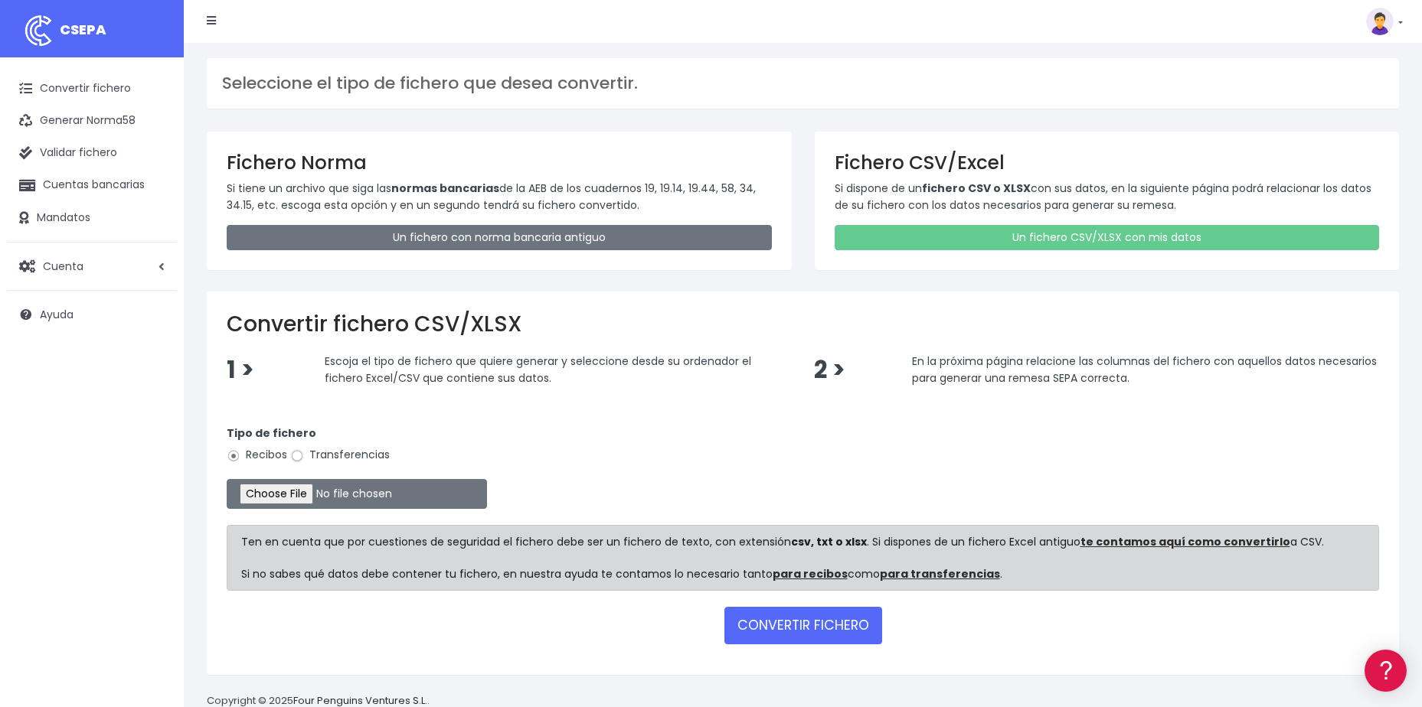
click at [292, 462] on input "Transferencias" at bounding box center [297, 456] width 14 height 14
radio input "true"
click at [300, 489] on input "file" at bounding box center [357, 494] width 260 height 30
type input "C:\fakepath\DEVOLUCIONES SOC 0538 IMPORTE 16149,59 EUR.csv"
click at [857, 632] on button "CONVERTIR FICHERO" at bounding box center [803, 625] width 158 height 37
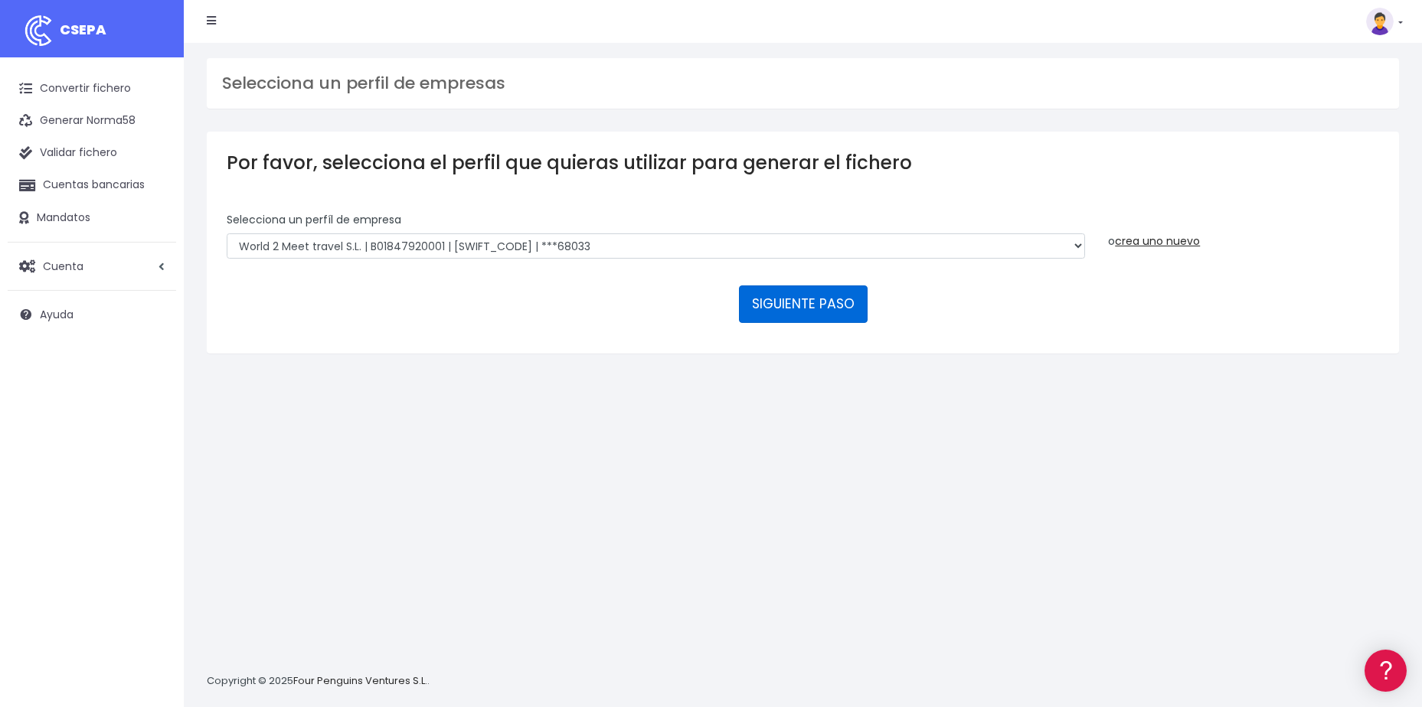
click at [795, 307] on button "SIGUIENTE PASO" at bounding box center [803, 304] width 129 height 37
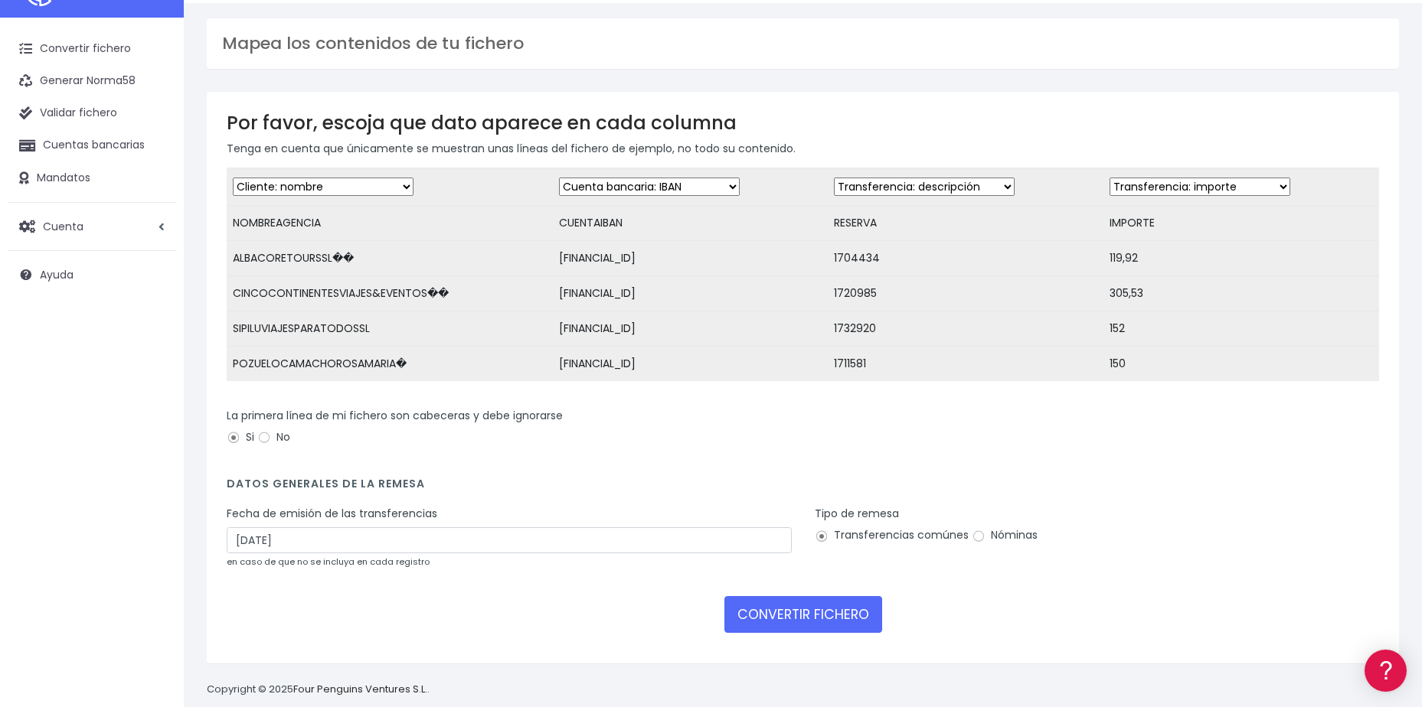
scroll to position [74, 0]
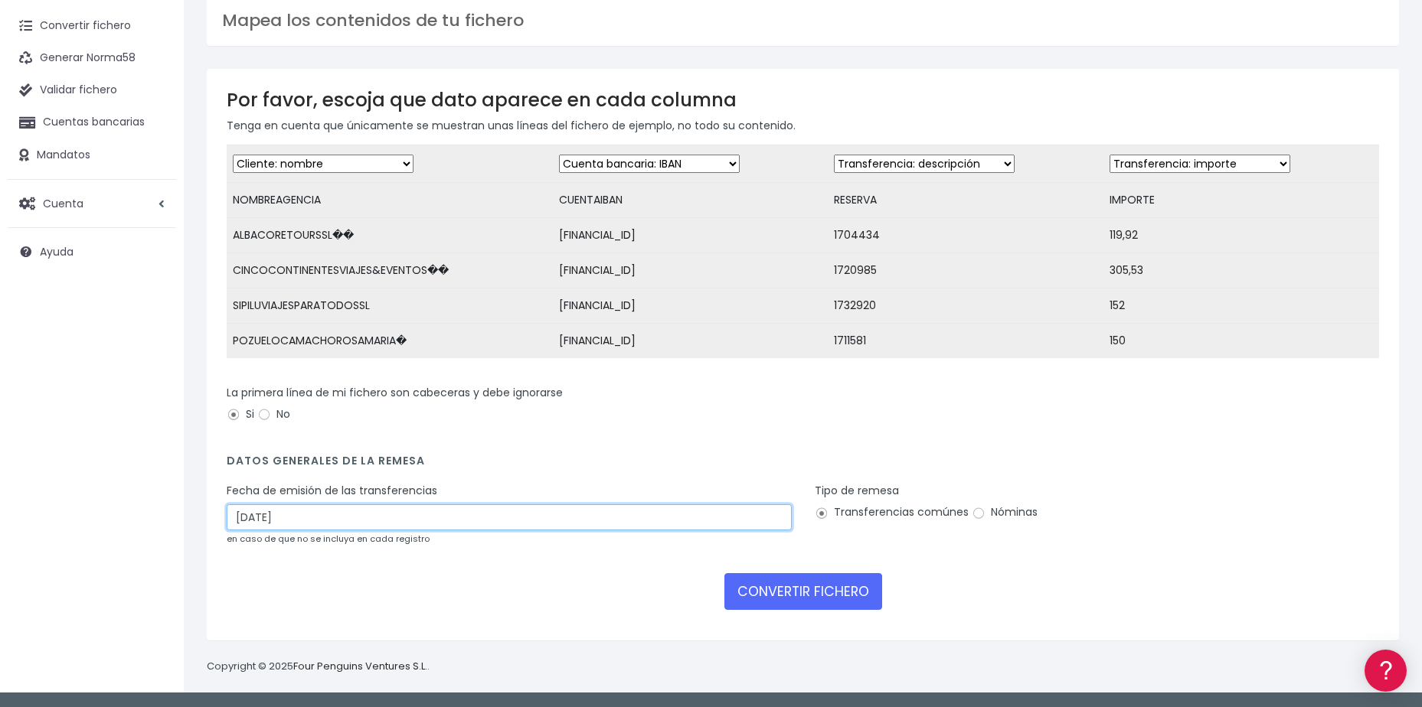
click at [269, 527] on input "[DATE]" at bounding box center [509, 518] width 565 height 26
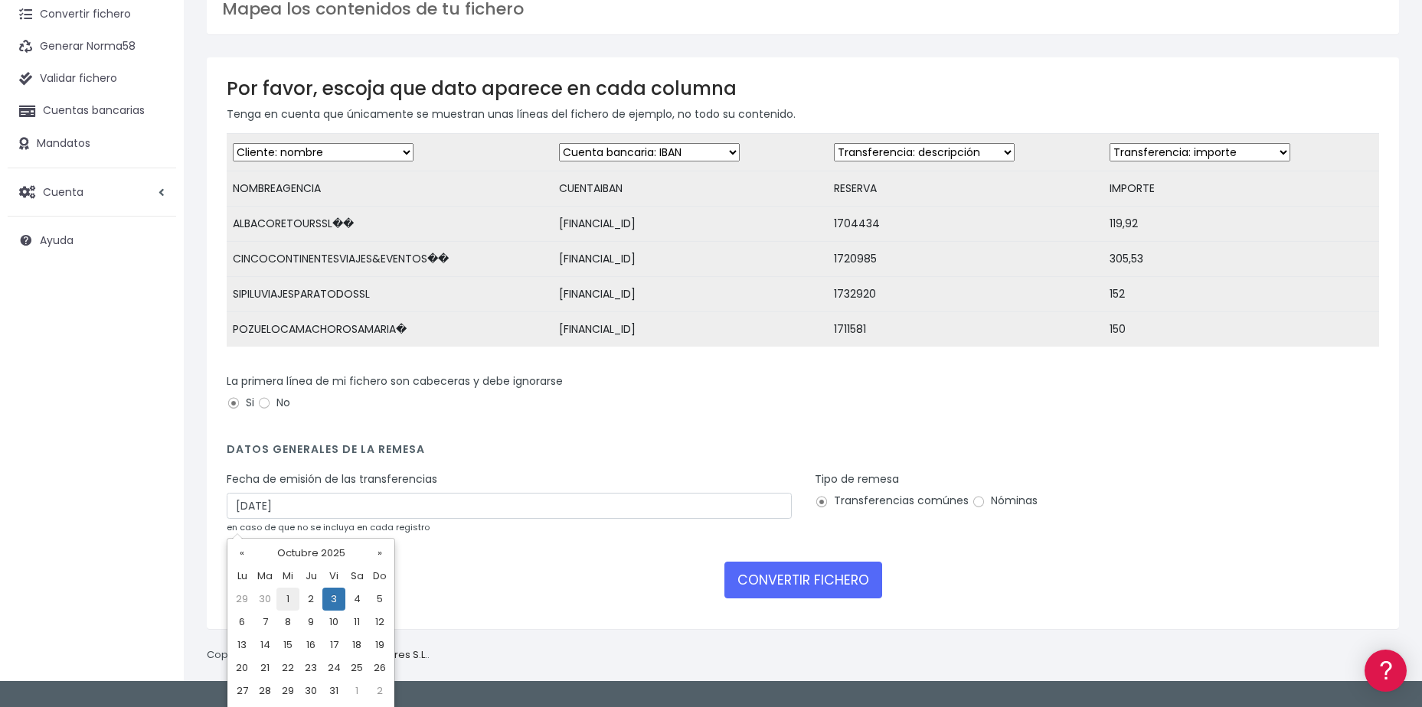
click at [282, 597] on td "1" at bounding box center [287, 599] width 23 height 23
type input "[DATE]"
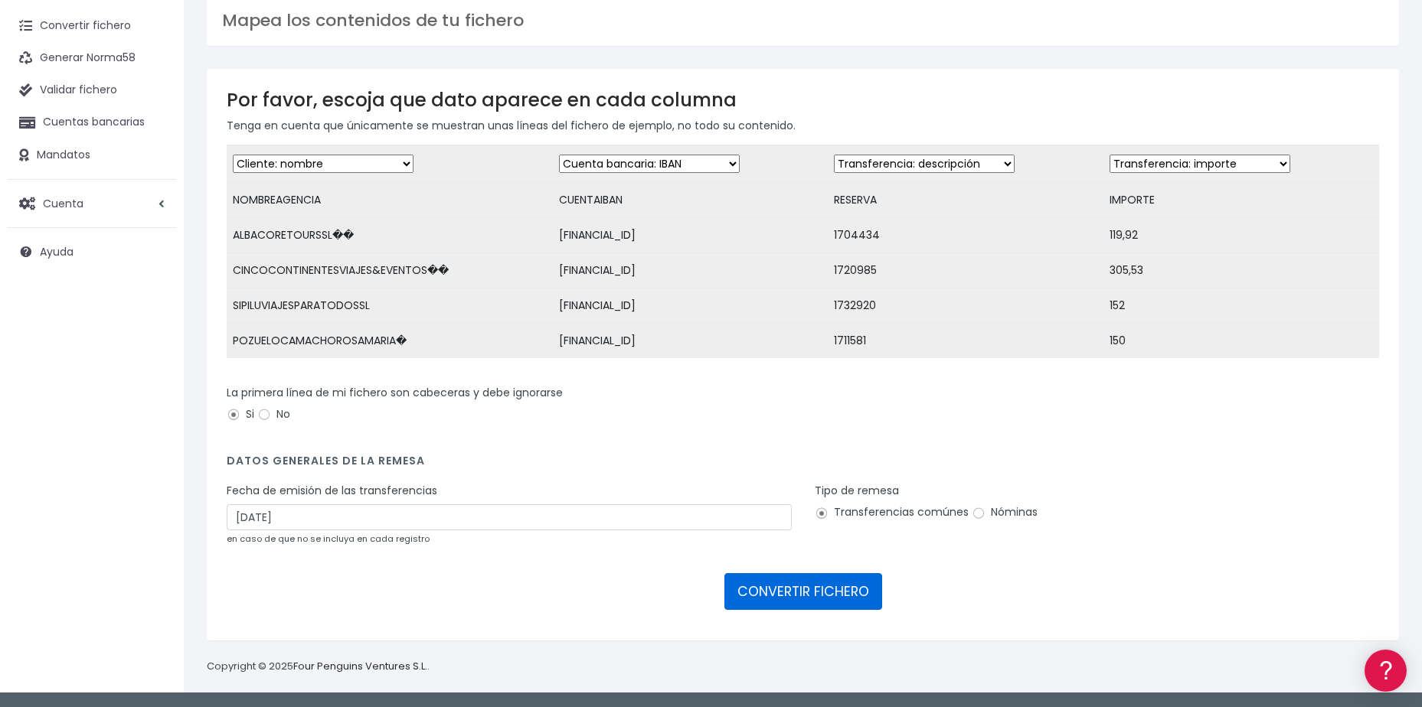
click at [808, 581] on button "CONVERTIR FICHERO" at bounding box center [803, 591] width 158 height 37
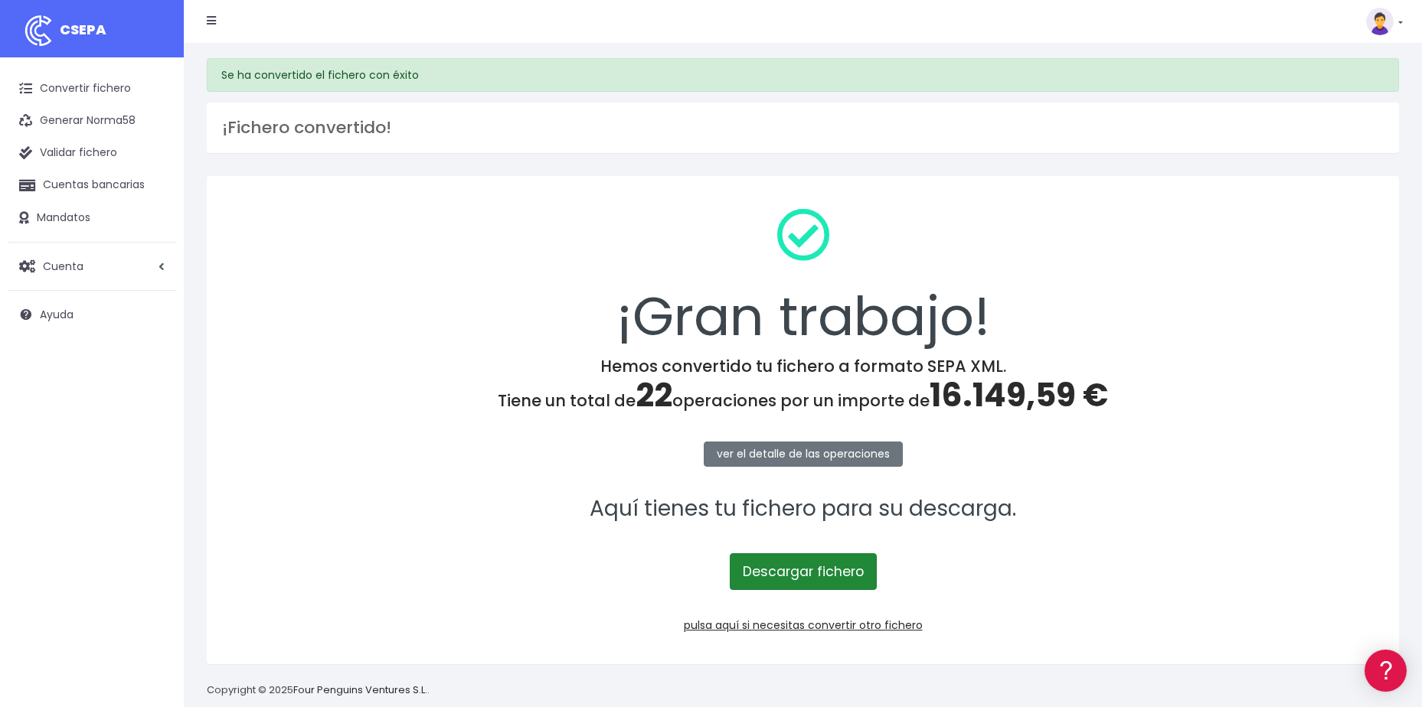
click at [774, 560] on link "Descargar fichero" at bounding box center [803, 572] width 147 height 37
click at [1286, 544] on p "Descargar fichero" at bounding box center [803, 563] width 1152 height 53
